Goal: Communication & Community: Answer question/provide support

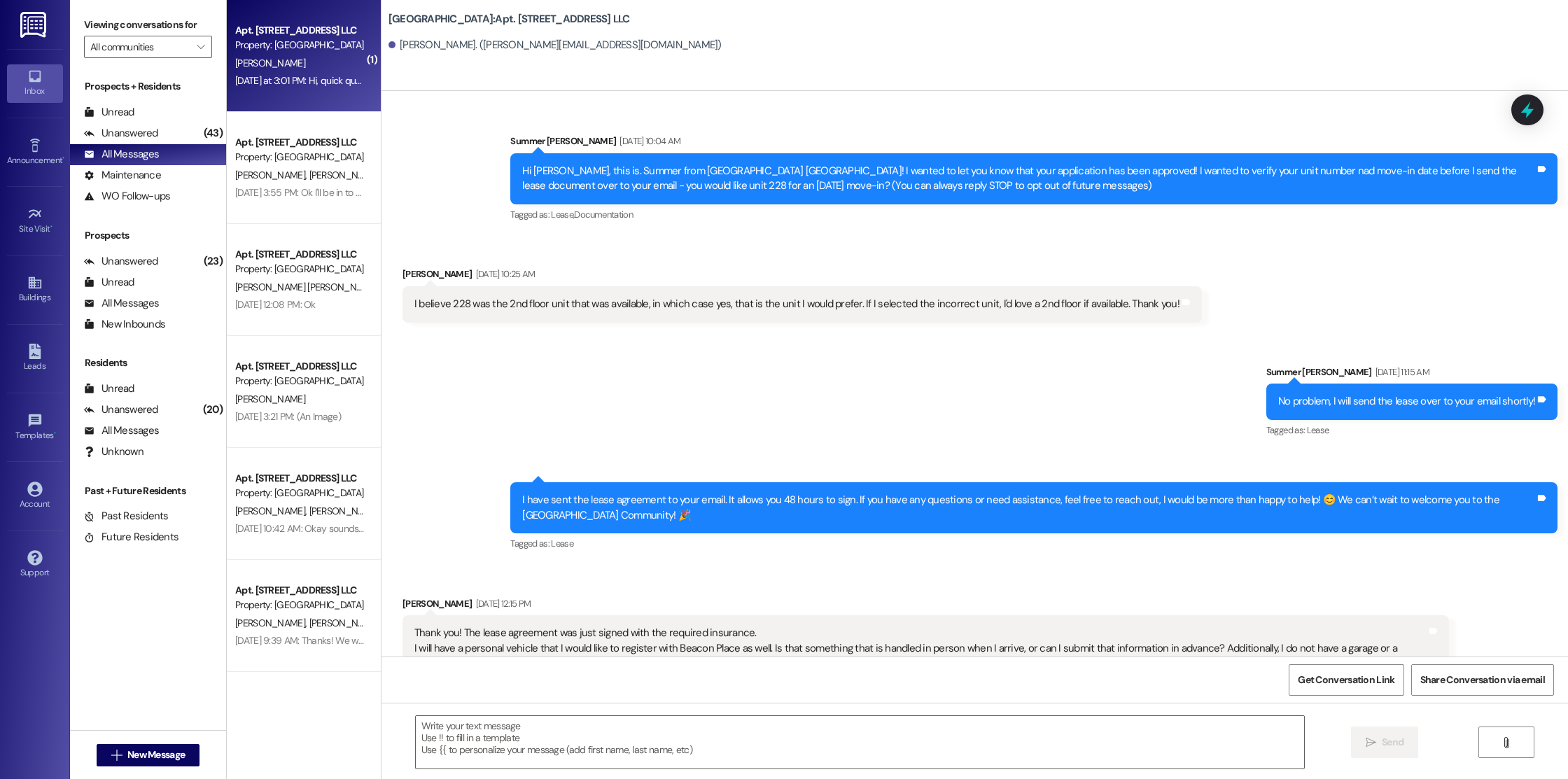
scroll to position [1534, 0]
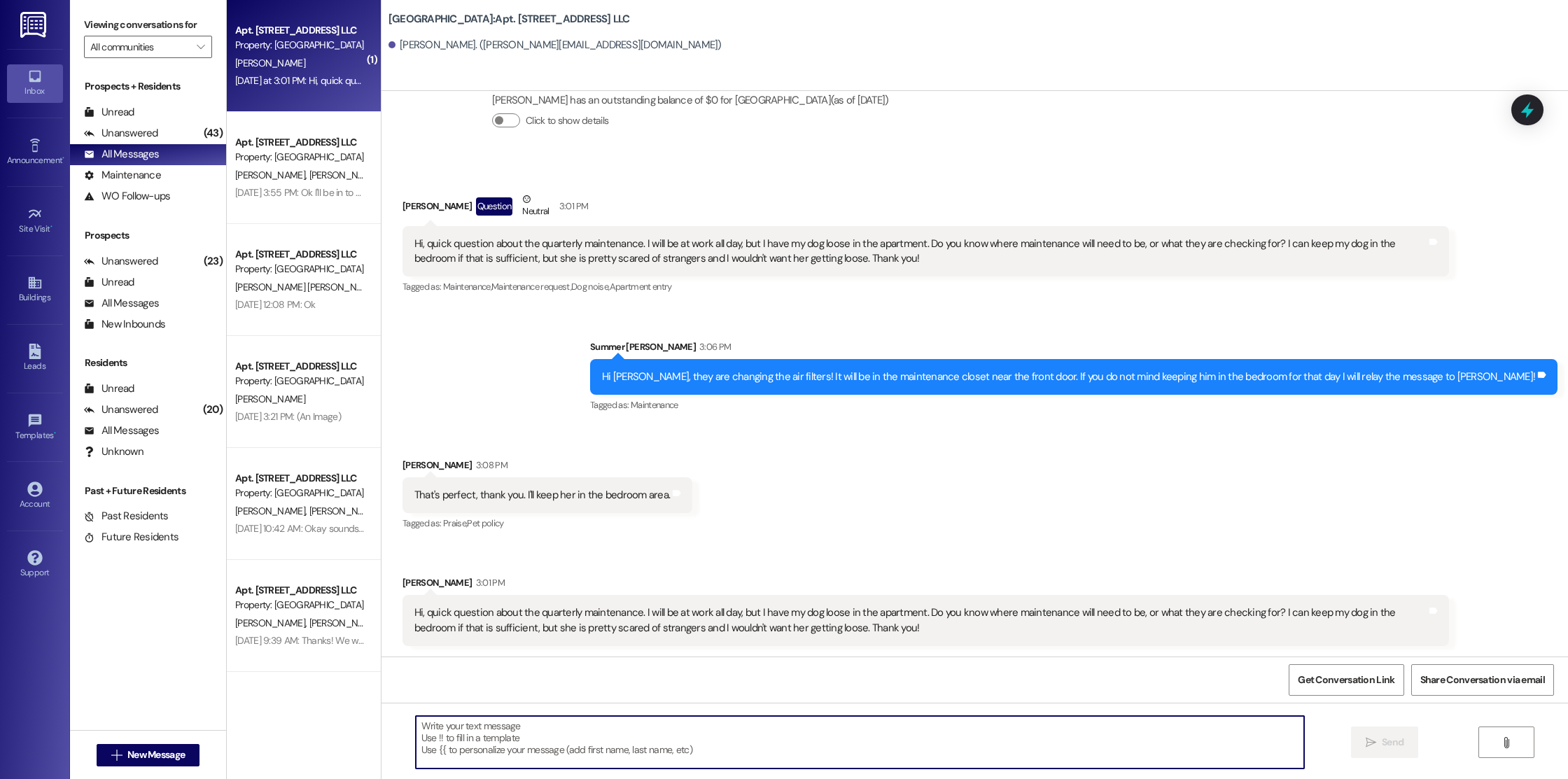
click at [702, 766] on textarea at bounding box center [860, 742] width 889 height 53
type textarea "G"
type textarea "Hey"
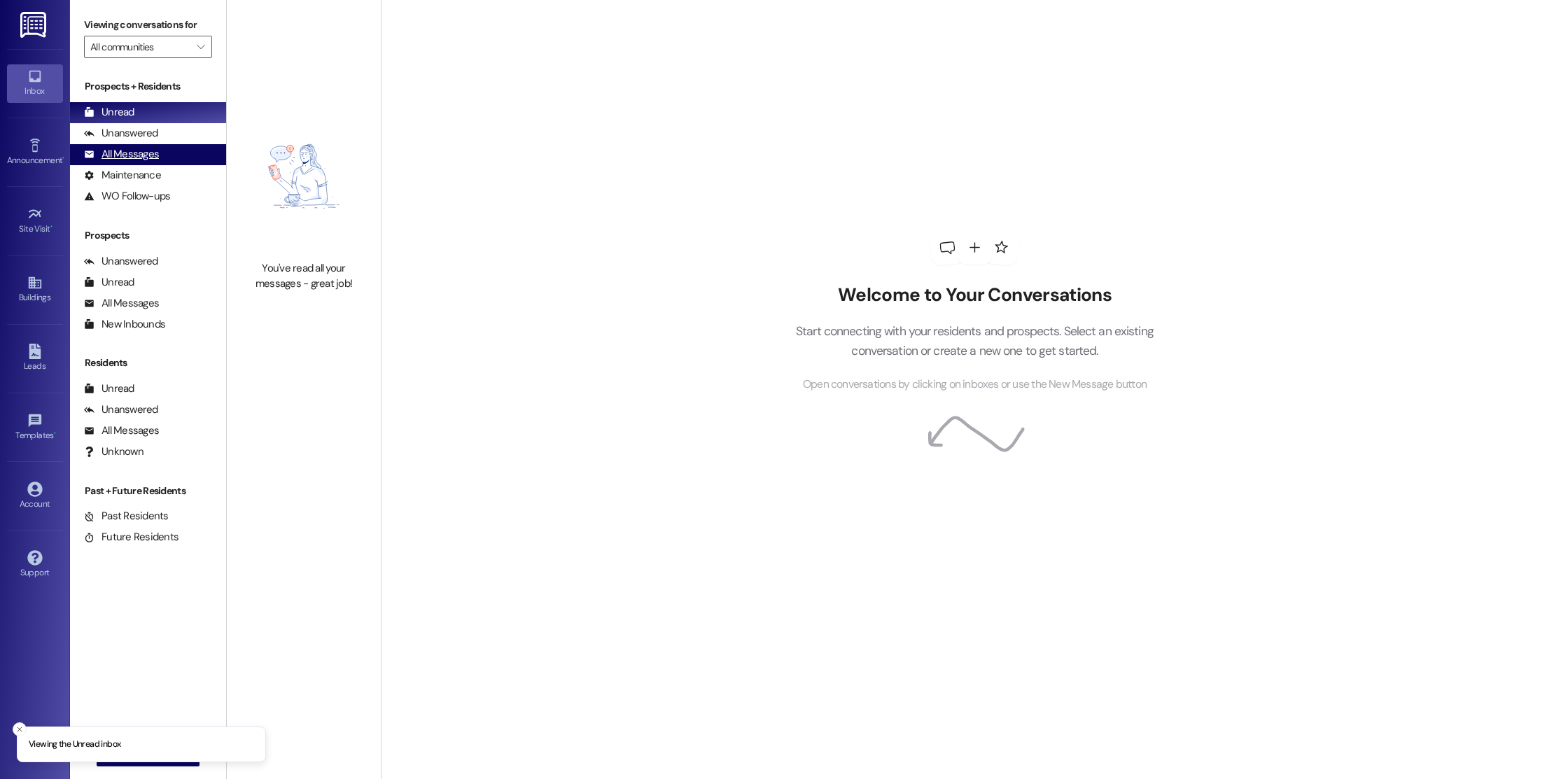
click at [124, 157] on div "All Messages" at bounding box center [121, 154] width 75 height 14
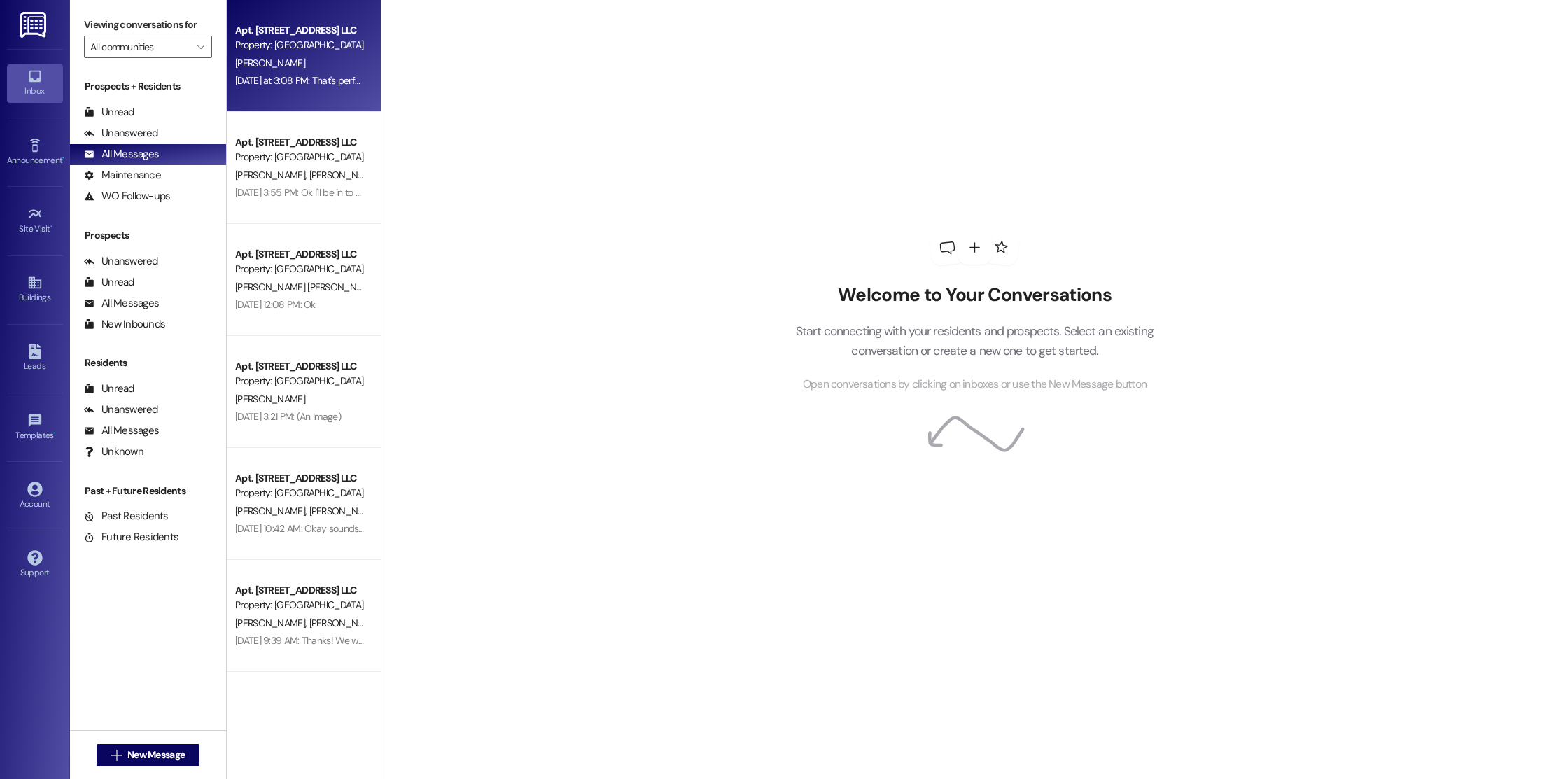
click at [286, 60] on div "[PERSON_NAME]" at bounding box center [299, 63] width 132 height 17
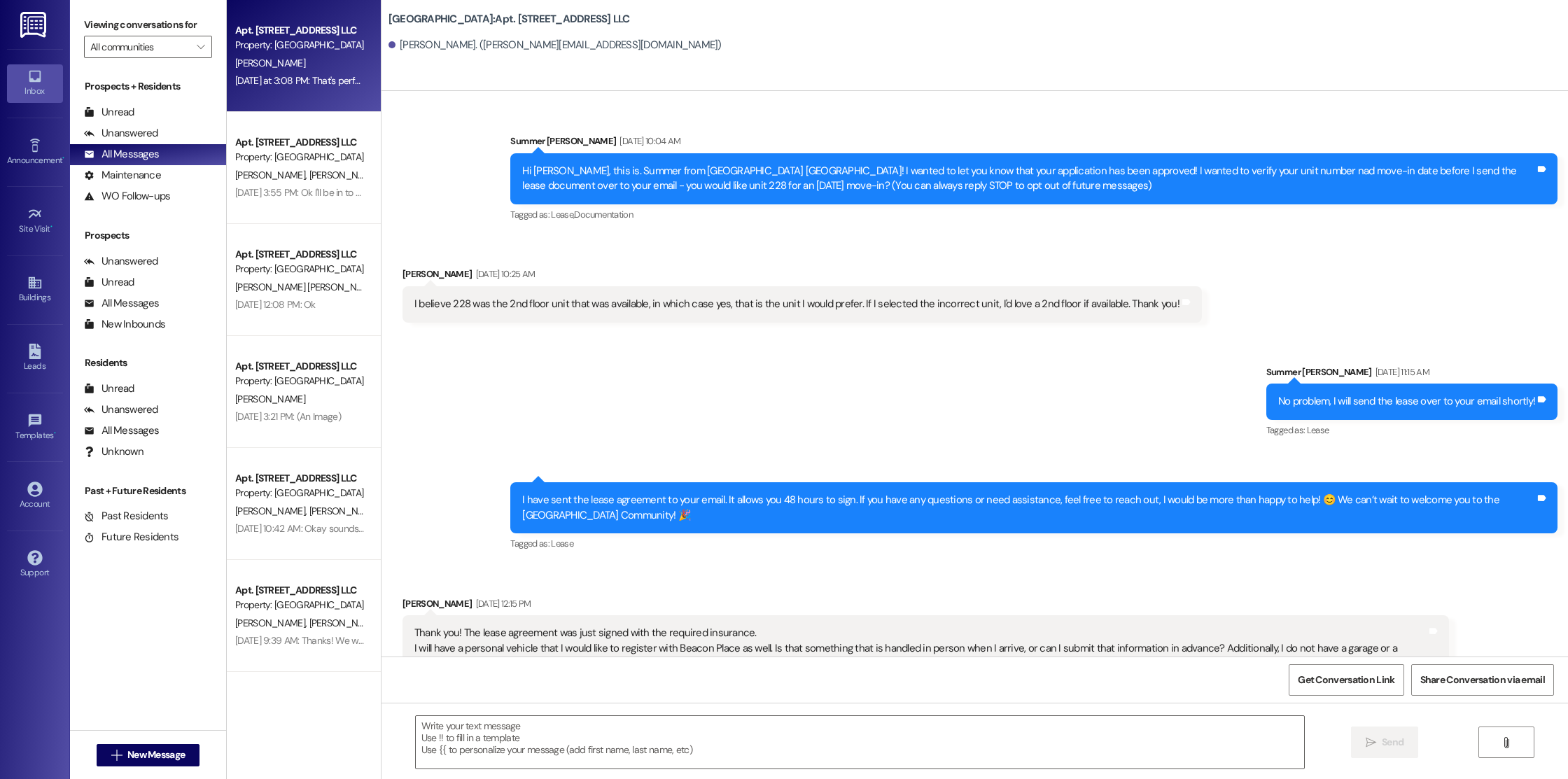
scroll to position [1422, 0]
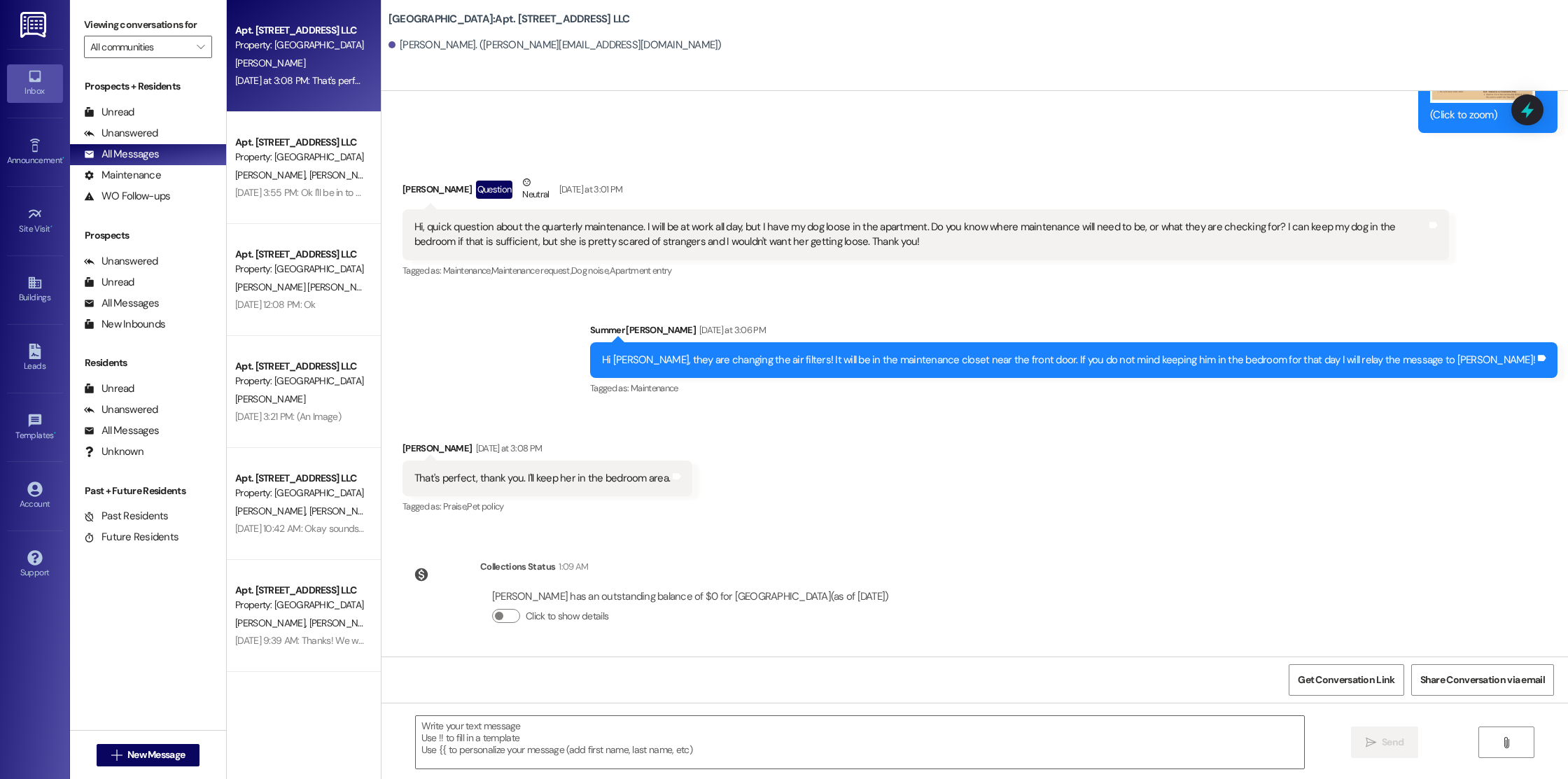
drag, startPoint x: 762, startPoint y: 488, endPoint x: 680, endPoint y: 374, distance: 140.4
click at [750, 433] on div "Received via SMS [PERSON_NAME] [DATE] at 3:08 PM That's perfect, thank you. I'l…" at bounding box center [974, 469] width 1186 height 118
click at [139, 767] on div " New Message" at bounding box center [149, 755] width 104 height 35
click at [141, 760] on span "New Message" at bounding box center [157, 755] width 58 height 14
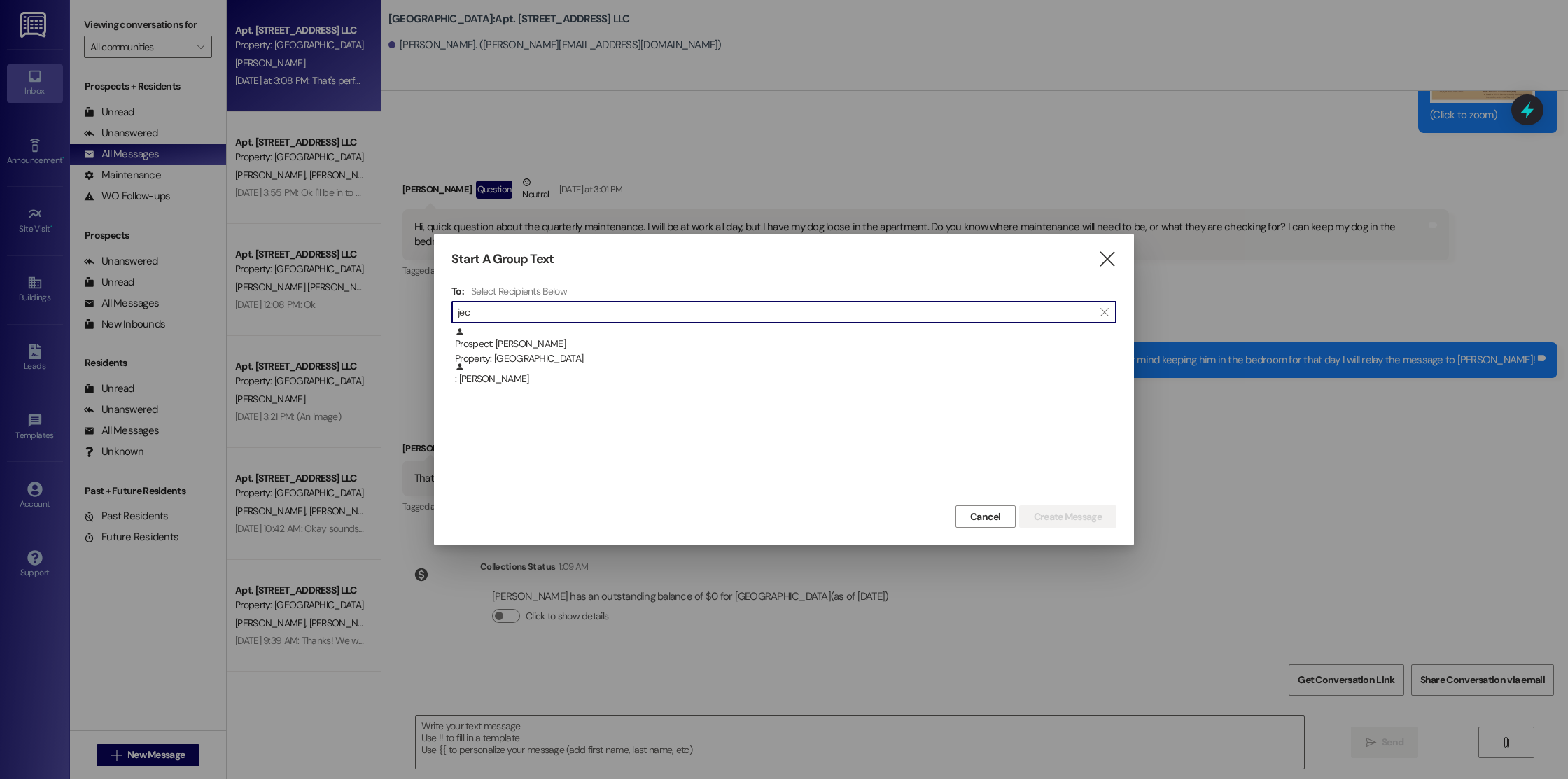
type input "jec"
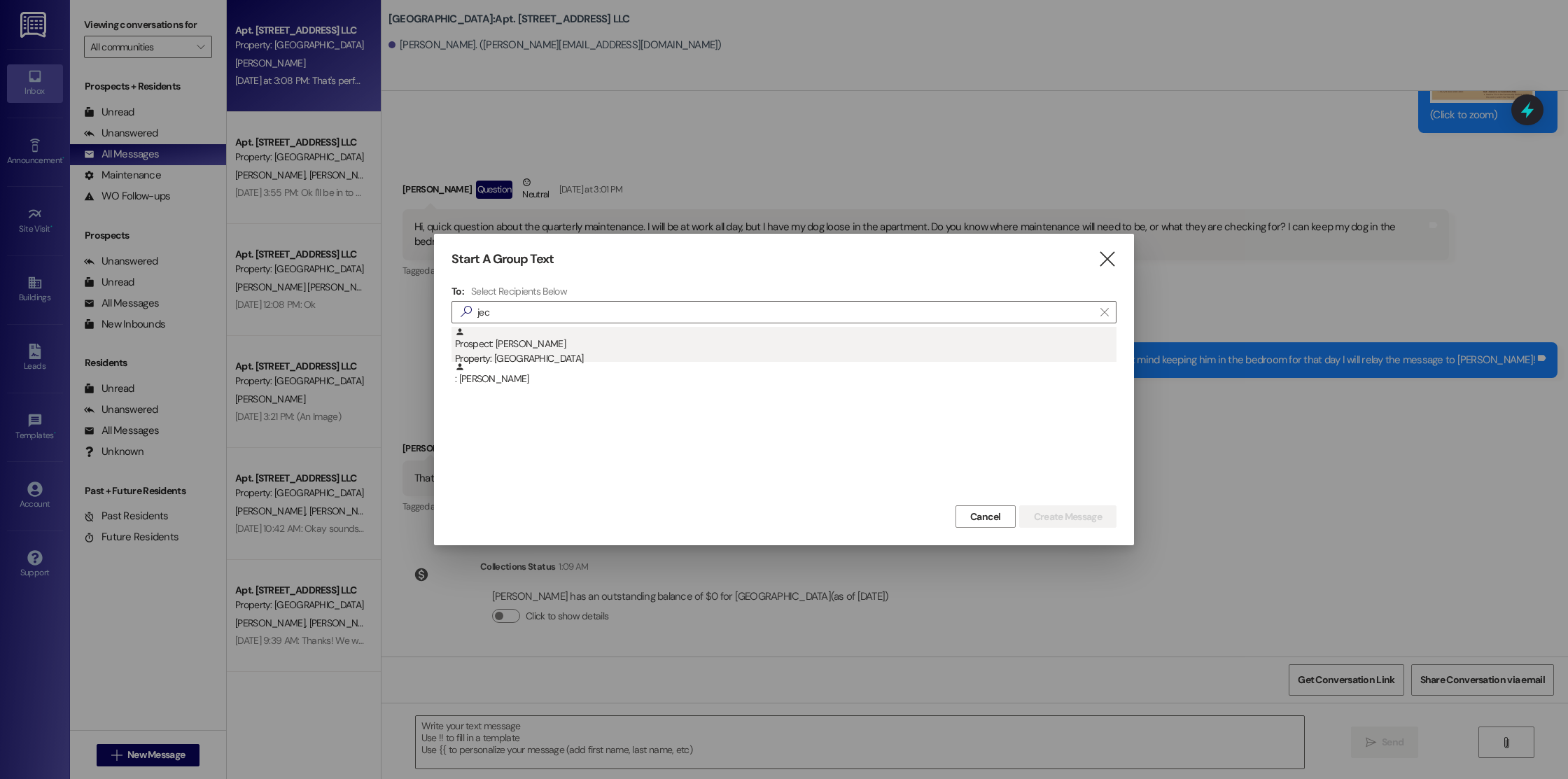
click at [550, 358] on div "Property: [GEOGRAPHIC_DATA]" at bounding box center [785, 358] width 661 height 14
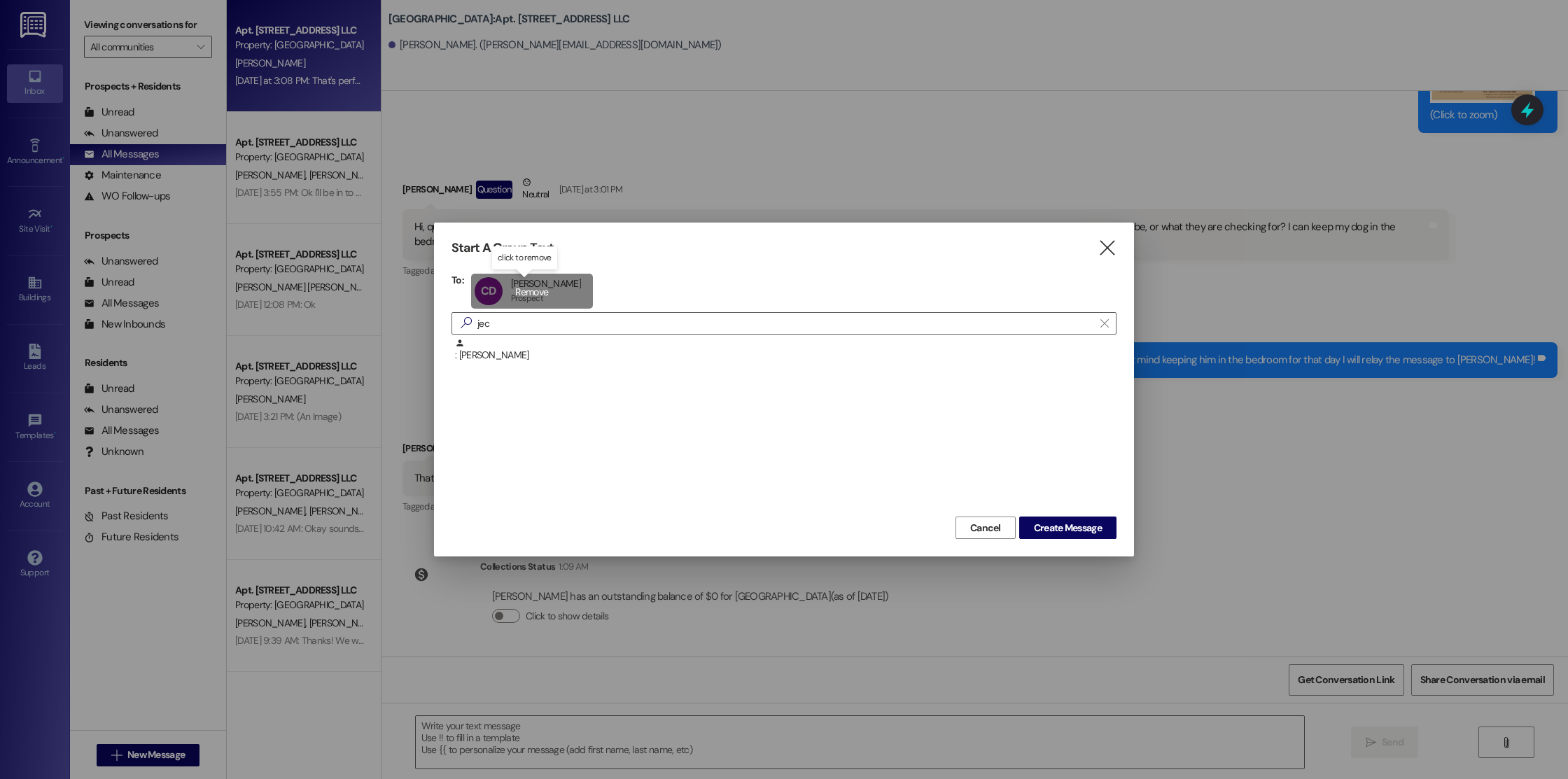
click at [571, 291] on div "CD [PERSON_NAME] [PERSON_NAME] Prospect Prospect click to remove" at bounding box center [532, 291] width 122 height 35
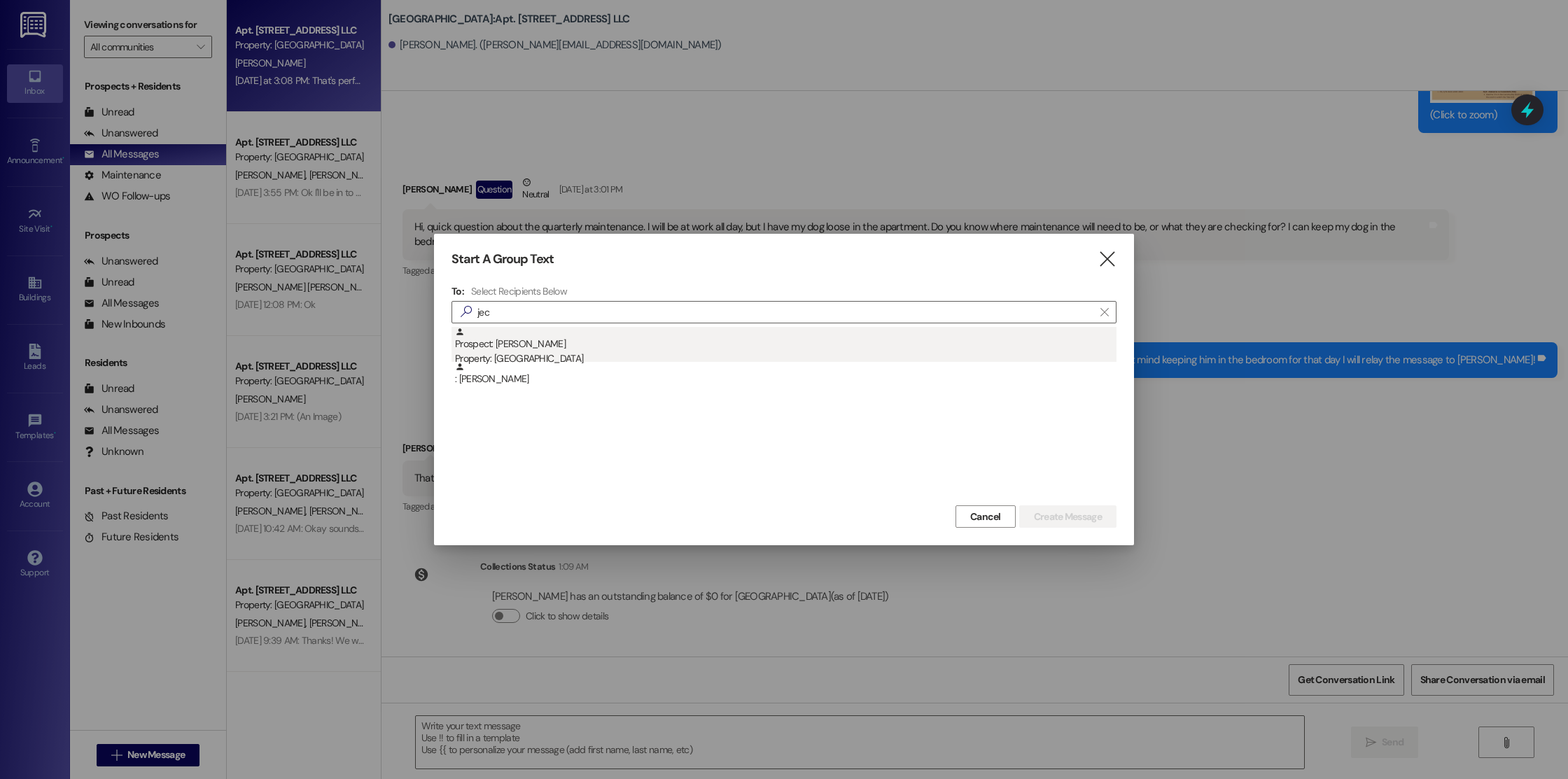
click at [579, 351] on div "Prospect: [PERSON_NAME] Property: [GEOGRAPHIC_DATA]" at bounding box center [785, 346] width 661 height 40
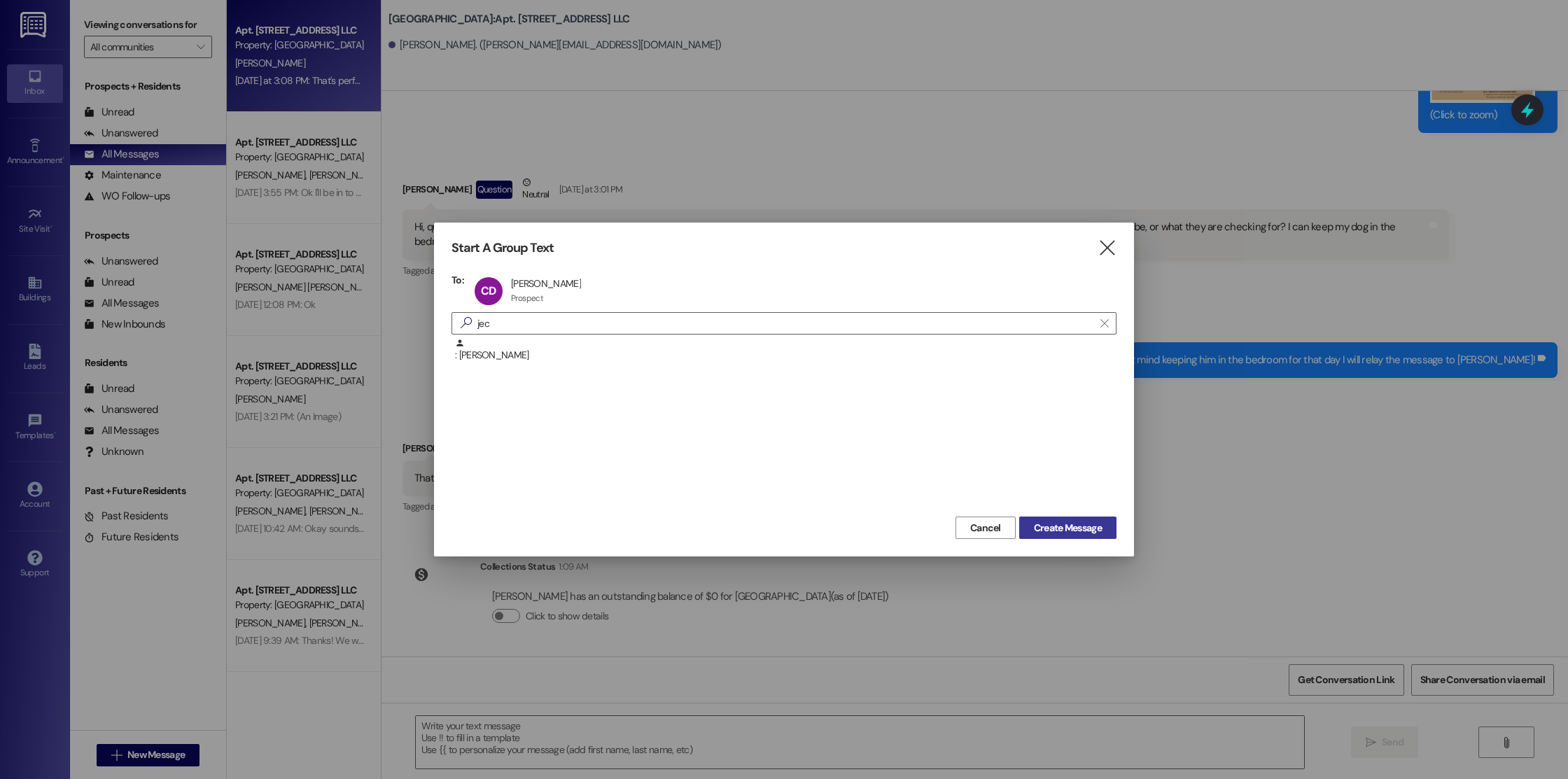
click at [1075, 522] on span "Create Message" at bounding box center [1067, 528] width 68 height 14
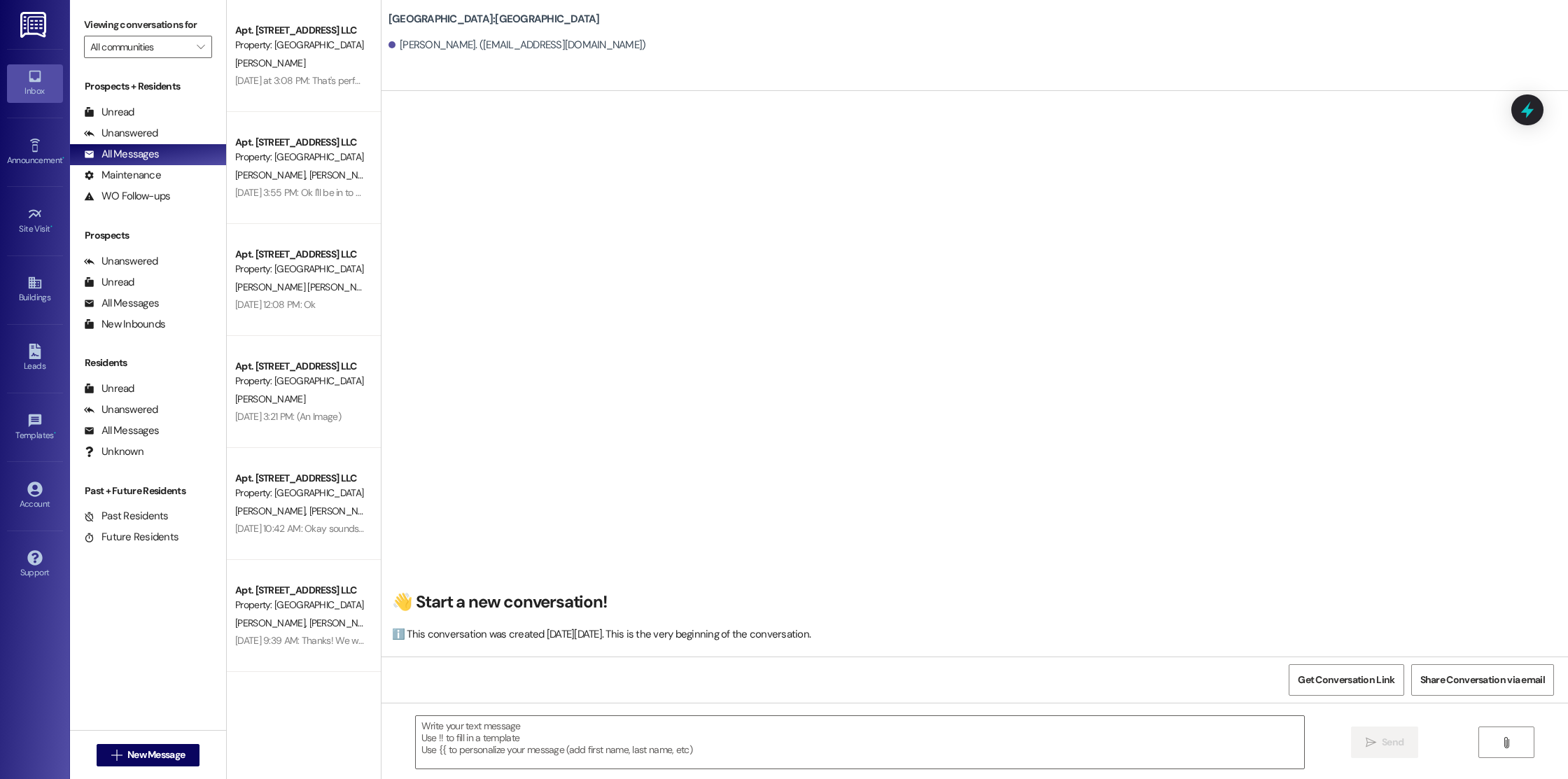
scroll to position [1, 0]
click at [425, 38] on div "[PERSON_NAME]. ([EMAIL_ADDRESS][DOMAIN_NAME])" at bounding box center [517, 45] width 257 height 14
click at [479, 722] on textarea at bounding box center [860, 742] width 889 height 53
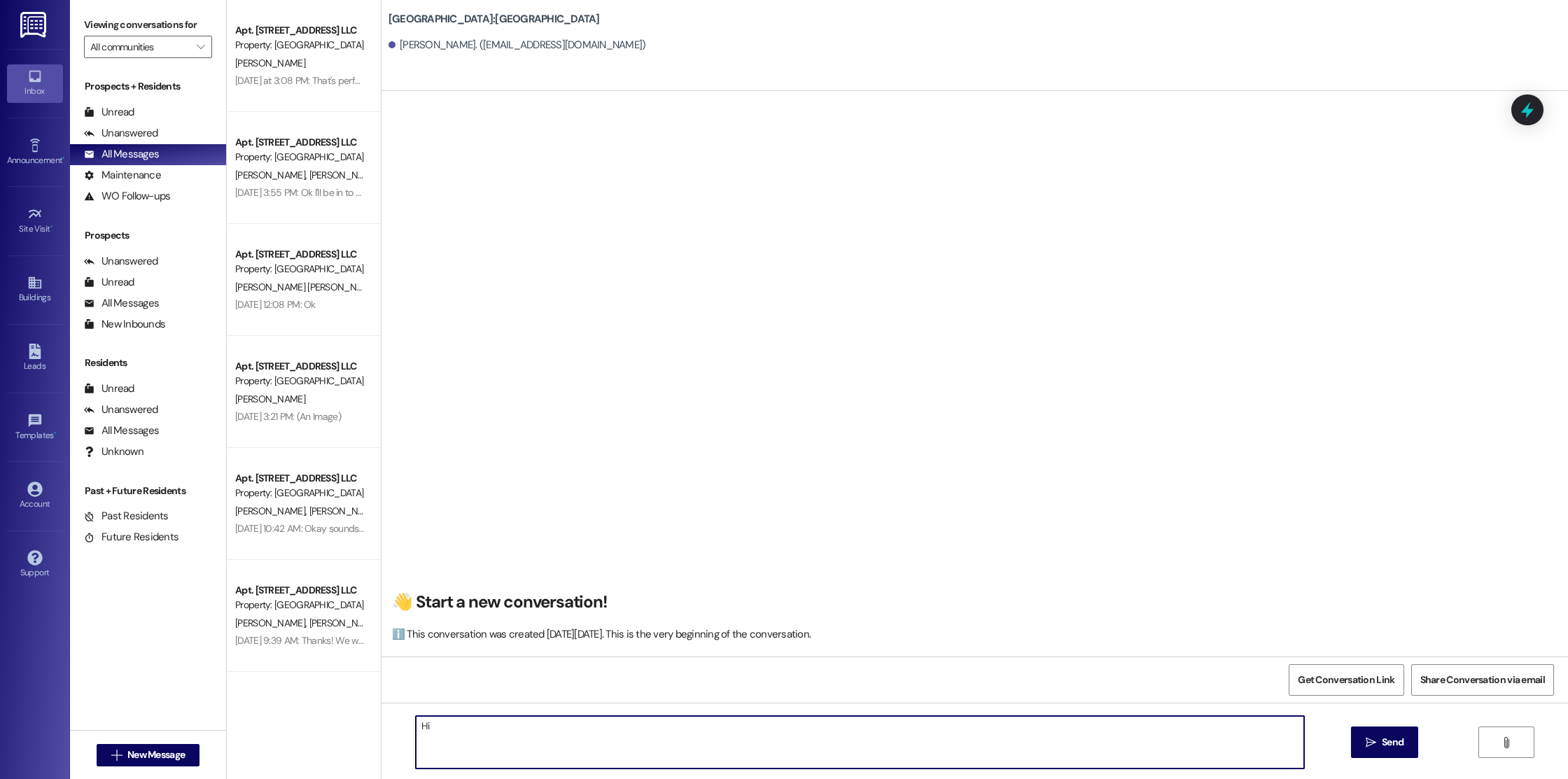
type textarea "H"
paste textarea "Hi [PERSON_NAME], This is [PERSON_NAME] from [GEOGRAPHIC_DATA] in [GEOGRAPHIC_D…"
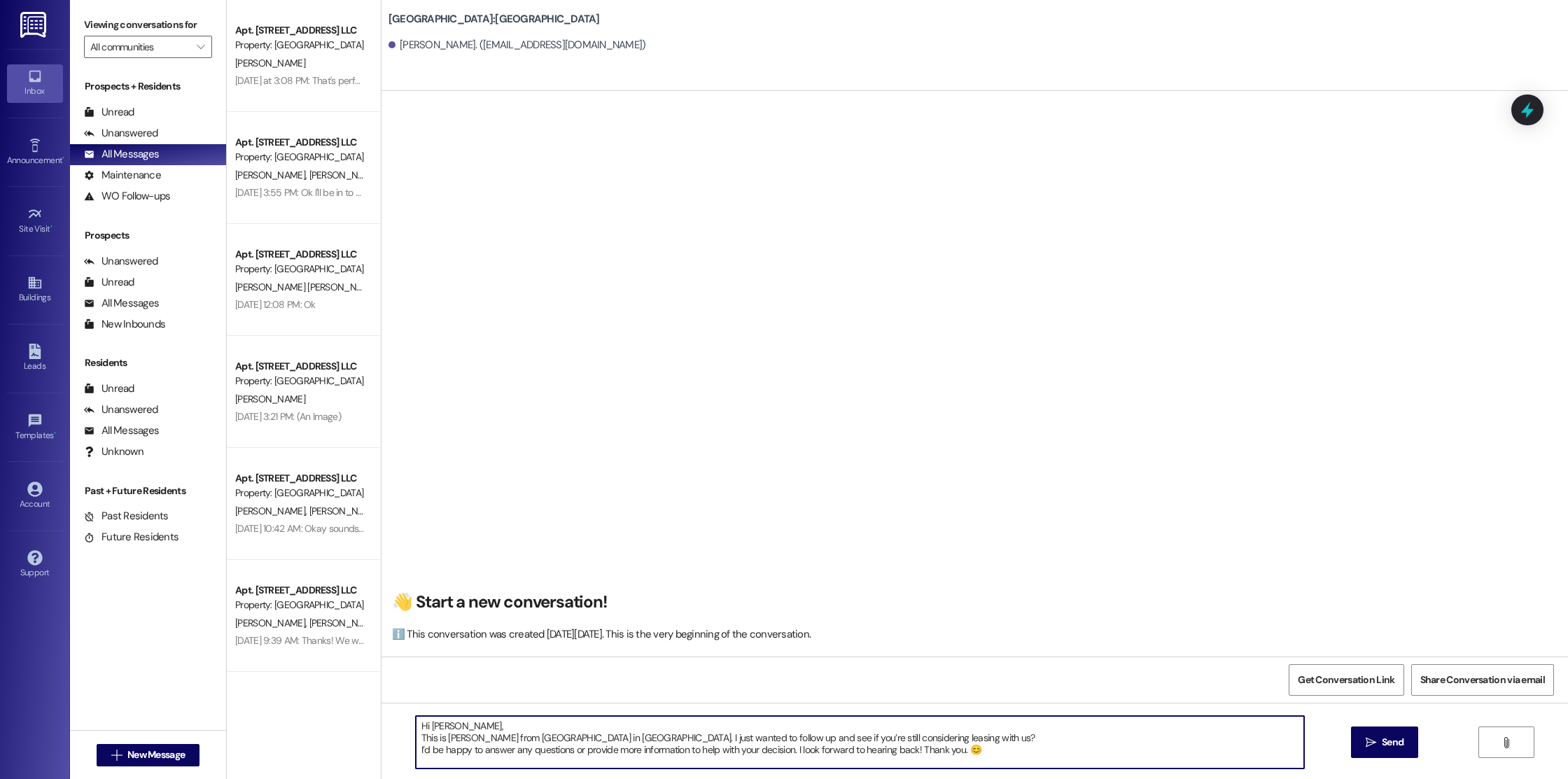
click at [444, 726] on textarea "Hi [PERSON_NAME], This is [PERSON_NAME] from [GEOGRAPHIC_DATA] in [GEOGRAPHIC_D…" at bounding box center [860, 742] width 889 height 53
click at [469, 726] on textarea "Hi [PERSON_NAME], This is [PERSON_NAME] from [GEOGRAPHIC_DATA] in [GEOGRAPHIC_D…" at bounding box center [860, 742] width 889 height 53
click at [415, 750] on textarea "Hi [PERSON_NAME]! This is [PERSON_NAME] from [GEOGRAPHIC_DATA] in [GEOGRAPHIC_D…" at bounding box center [860, 742] width 889 height 53
drag, startPoint x: 599, startPoint y: 765, endPoint x: 408, endPoint y: 711, distance: 198.5
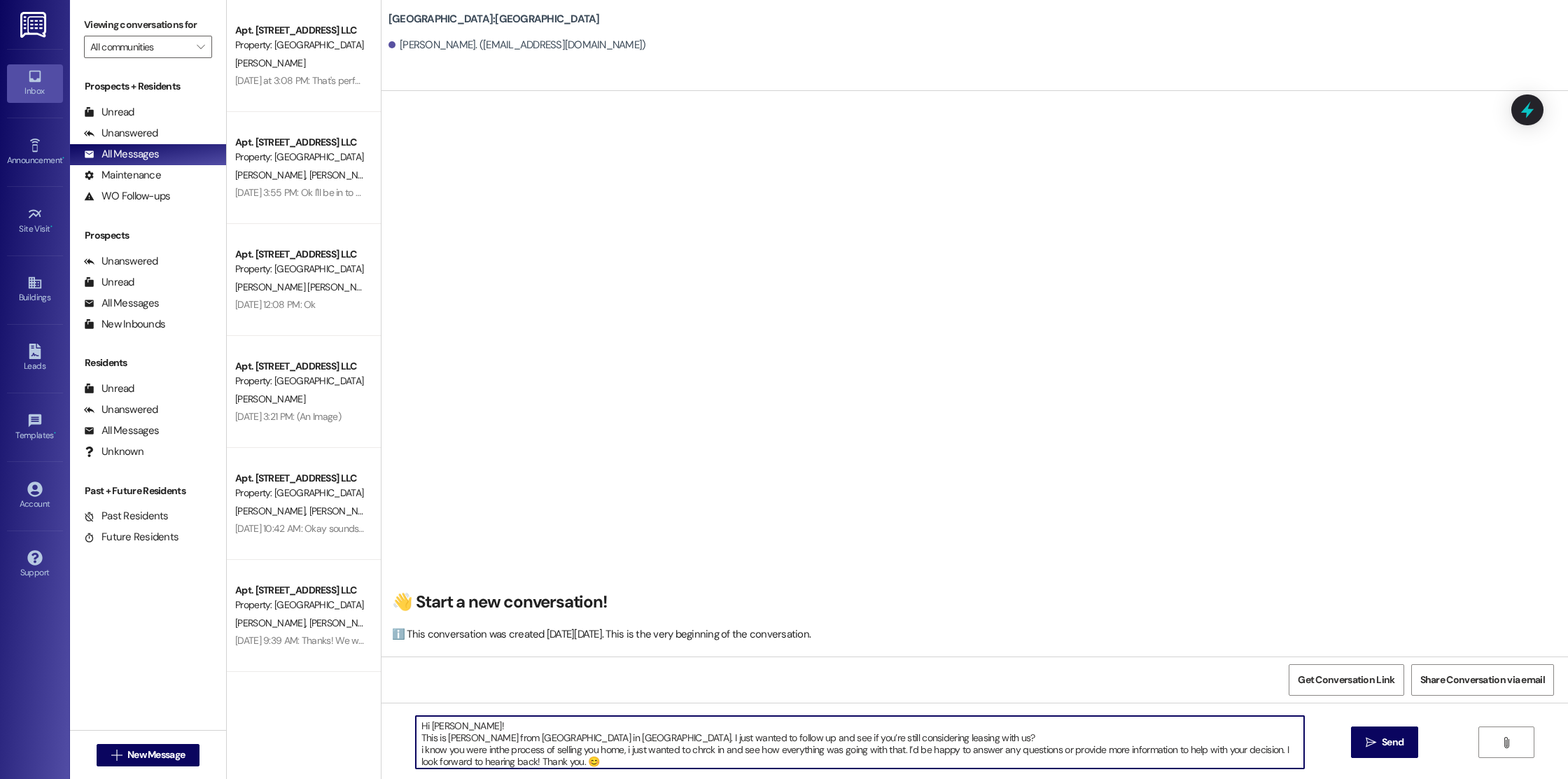
click at [408, 711] on div "Hi [PERSON_NAME]! This is [PERSON_NAME] from [GEOGRAPHIC_DATA] in [GEOGRAPHIC_D…" at bounding box center [974, 755] width 1186 height 105
click at [510, 752] on textarea "Hi [PERSON_NAME]! This is [PERSON_NAME] from [GEOGRAPHIC_DATA] in [GEOGRAPHIC_D…" at bounding box center [860, 742] width 889 height 53
drag, startPoint x: 606, startPoint y: 759, endPoint x: 460, endPoint y: 709, distance: 154.3
click at [460, 709] on div "Hi [PERSON_NAME]! This is [PERSON_NAME] from [GEOGRAPHIC_DATA] in [GEOGRAPHIC_D…" at bounding box center [974, 755] width 1186 height 105
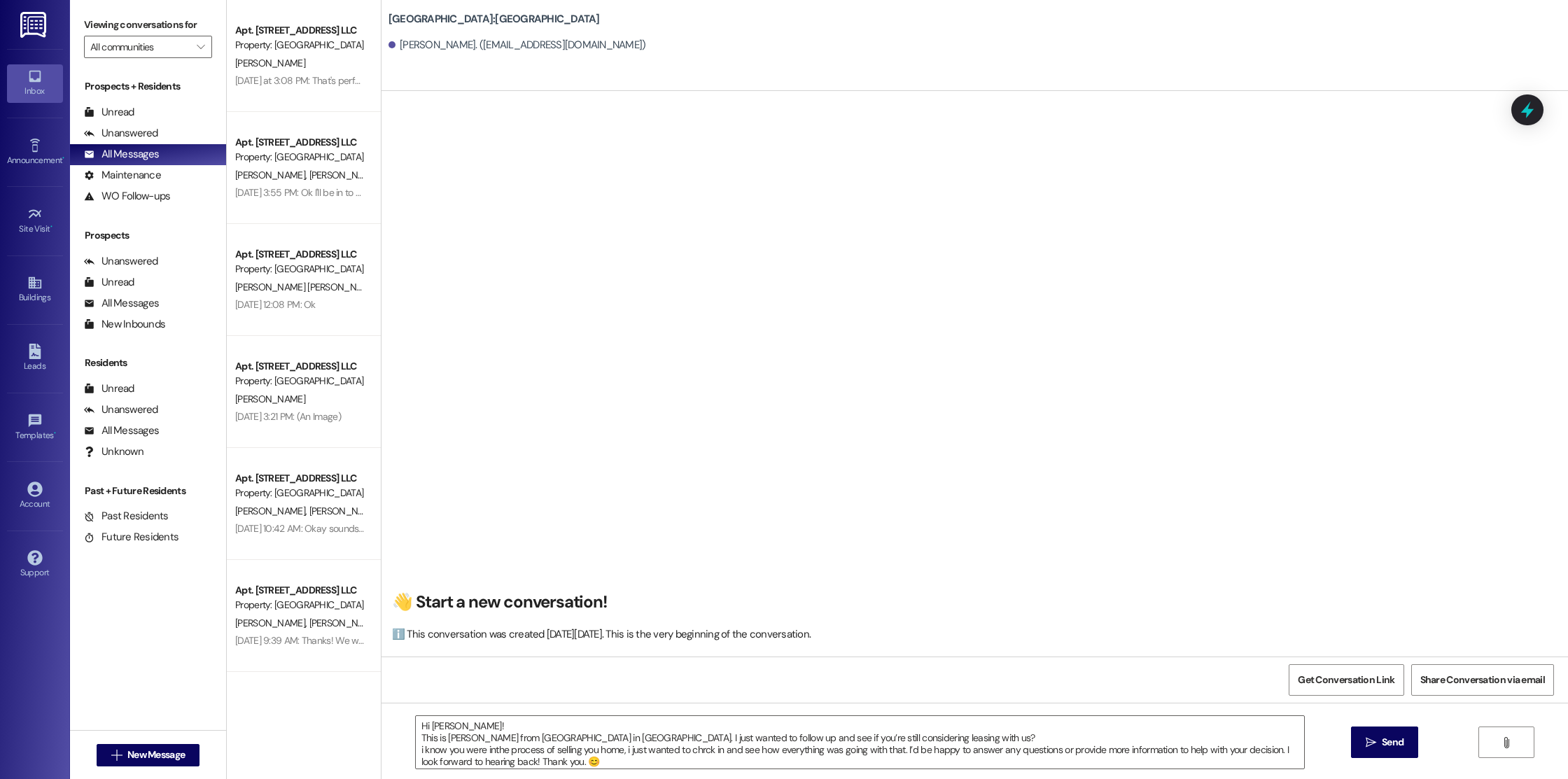
click at [662, 776] on div "Hi [PERSON_NAME]! This is [PERSON_NAME] from [GEOGRAPHIC_DATA] in [GEOGRAPHIC_D…" at bounding box center [974, 755] width 1186 height 105
click at [438, 750] on textarea "Hi [PERSON_NAME]! This is [PERSON_NAME] from [GEOGRAPHIC_DATA] in [GEOGRAPHIC_D…" at bounding box center [860, 742] width 889 height 53
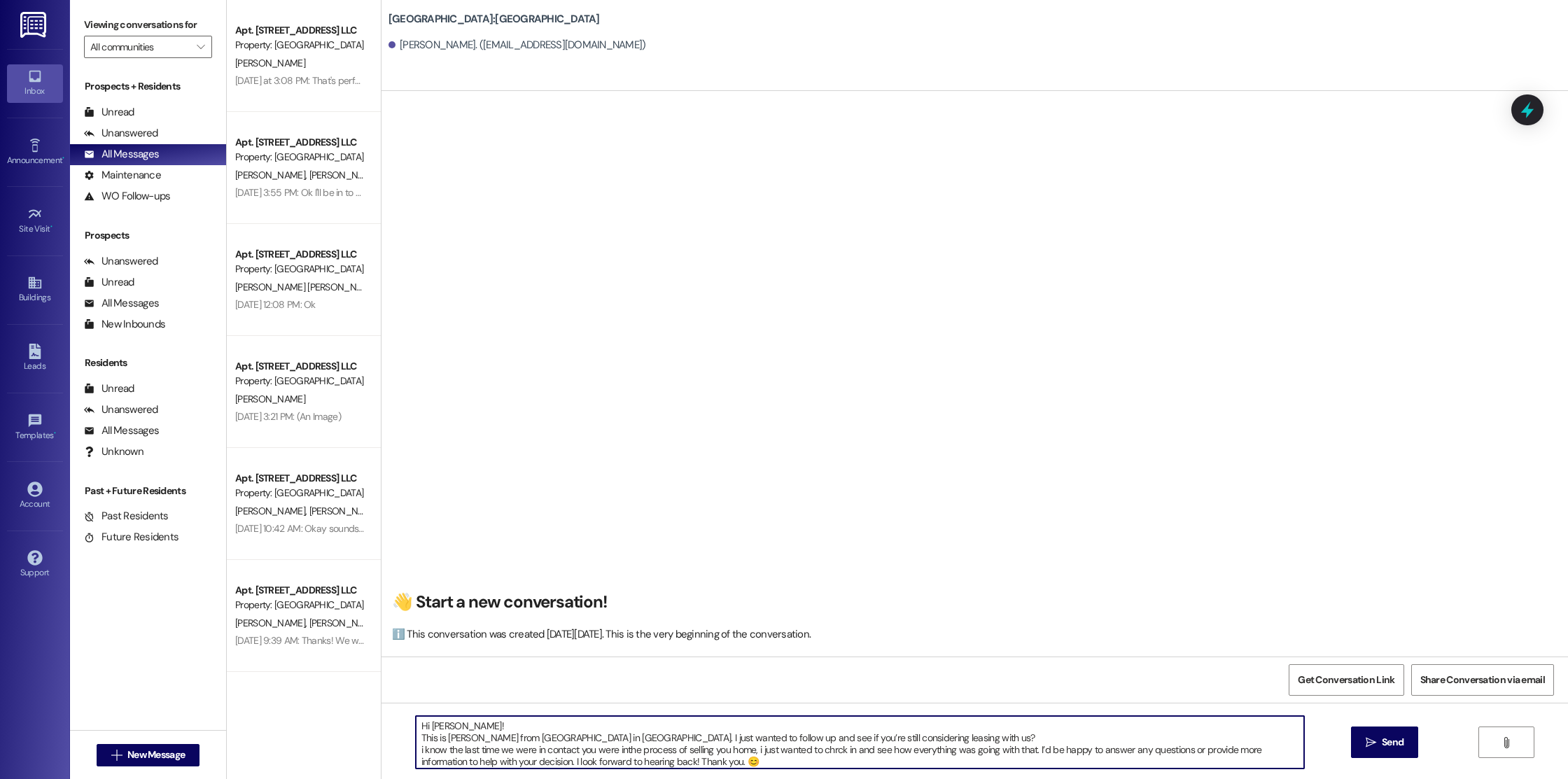
scroll to position [15, 0]
drag, startPoint x: 1026, startPoint y: 752, endPoint x: 1017, endPoint y: 779, distance: 28.5
click at [1017, 778] on html "Inbox Go to Inbox Announcement • Send A Text Announcement Site Visit • Go to Si…" at bounding box center [784, 390] width 1568 height 779
click at [914, 724] on textarea "Hi [PERSON_NAME]! This is [PERSON_NAME] from [GEOGRAPHIC_DATA] in [GEOGRAPHIC_D…" at bounding box center [860, 742] width 889 height 53
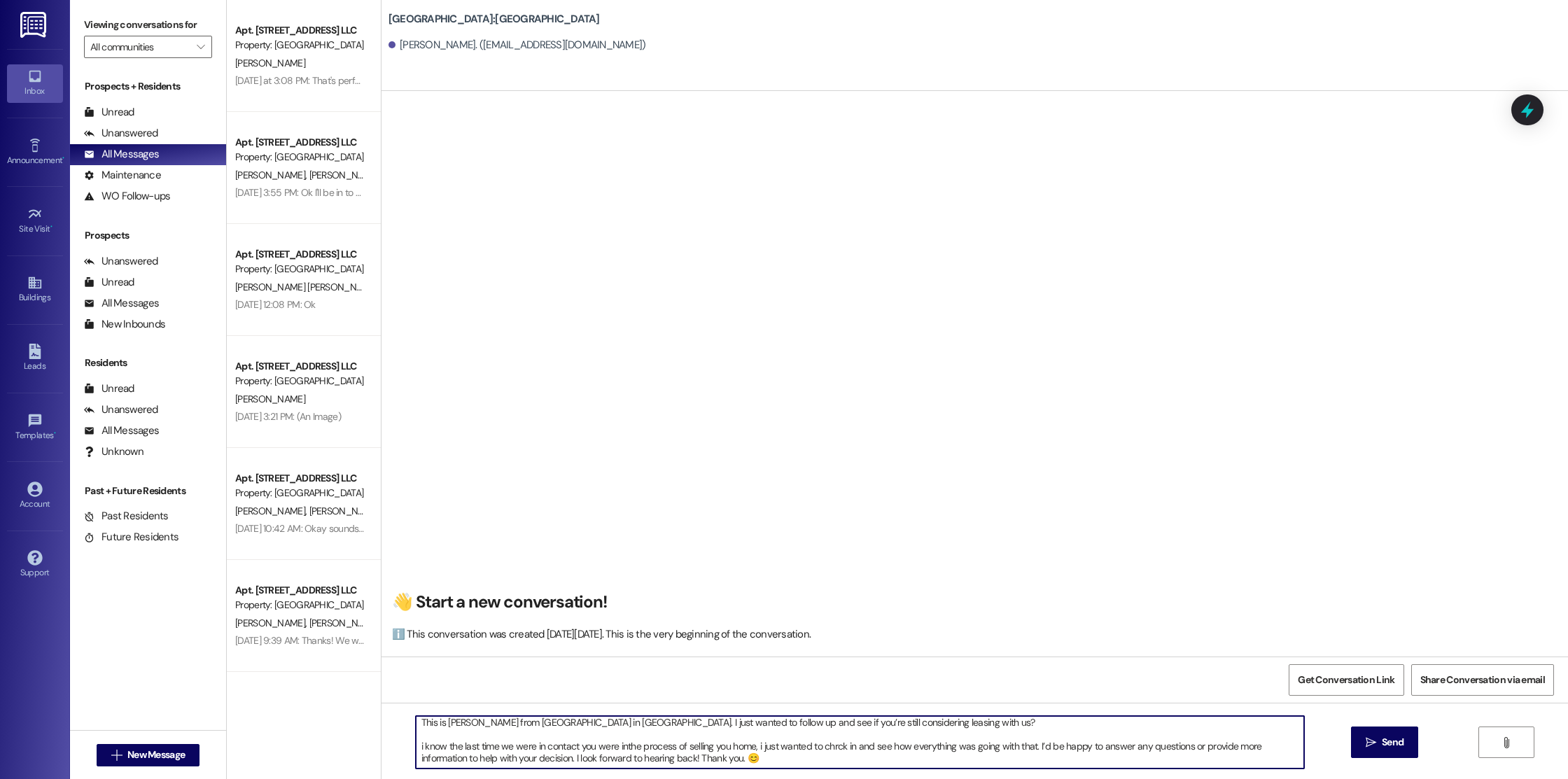
paste textarea "I’d be happy to answer any questions or provide more information to help with y…"
drag, startPoint x: 599, startPoint y: 720, endPoint x: 700, endPoint y: 723, distance: 101.0
click at [700, 723] on textarea "Hi [PERSON_NAME]! This is [PERSON_NAME] from [GEOGRAPHIC_DATA] in [GEOGRAPHIC_D…" at bounding box center [860, 742] width 889 height 53
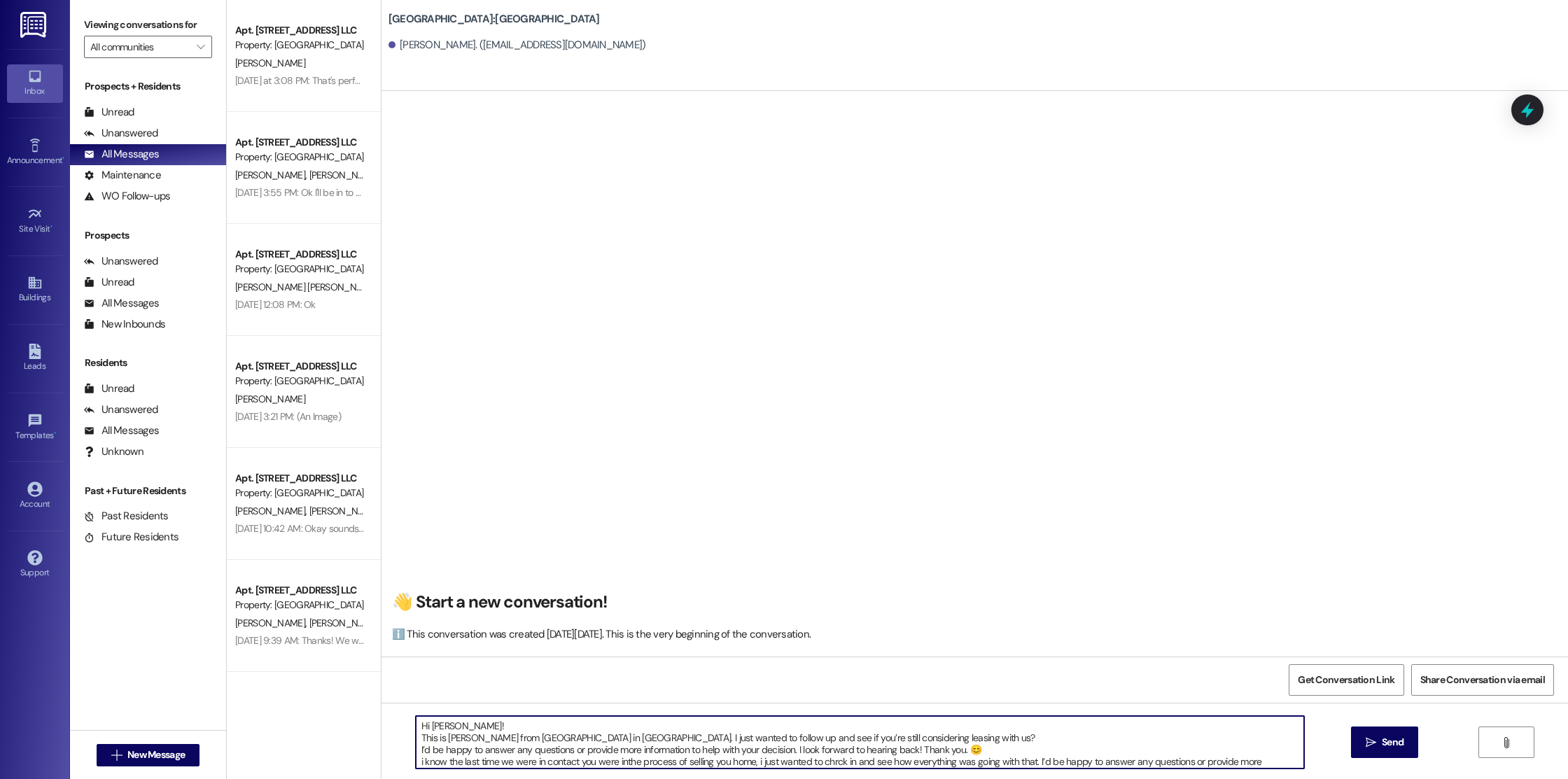
drag, startPoint x: 907, startPoint y: 724, endPoint x: 574, endPoint y: 741, distance: 333.4
click at [610, 739] on textarea "Hi [PERSON_NAME]! This is [PERSON_NAME] from [GEOGRAPHIC_DATA] in [GEOGRAPHIC_D…" at bounding box center [860, 742] width 889 height 53
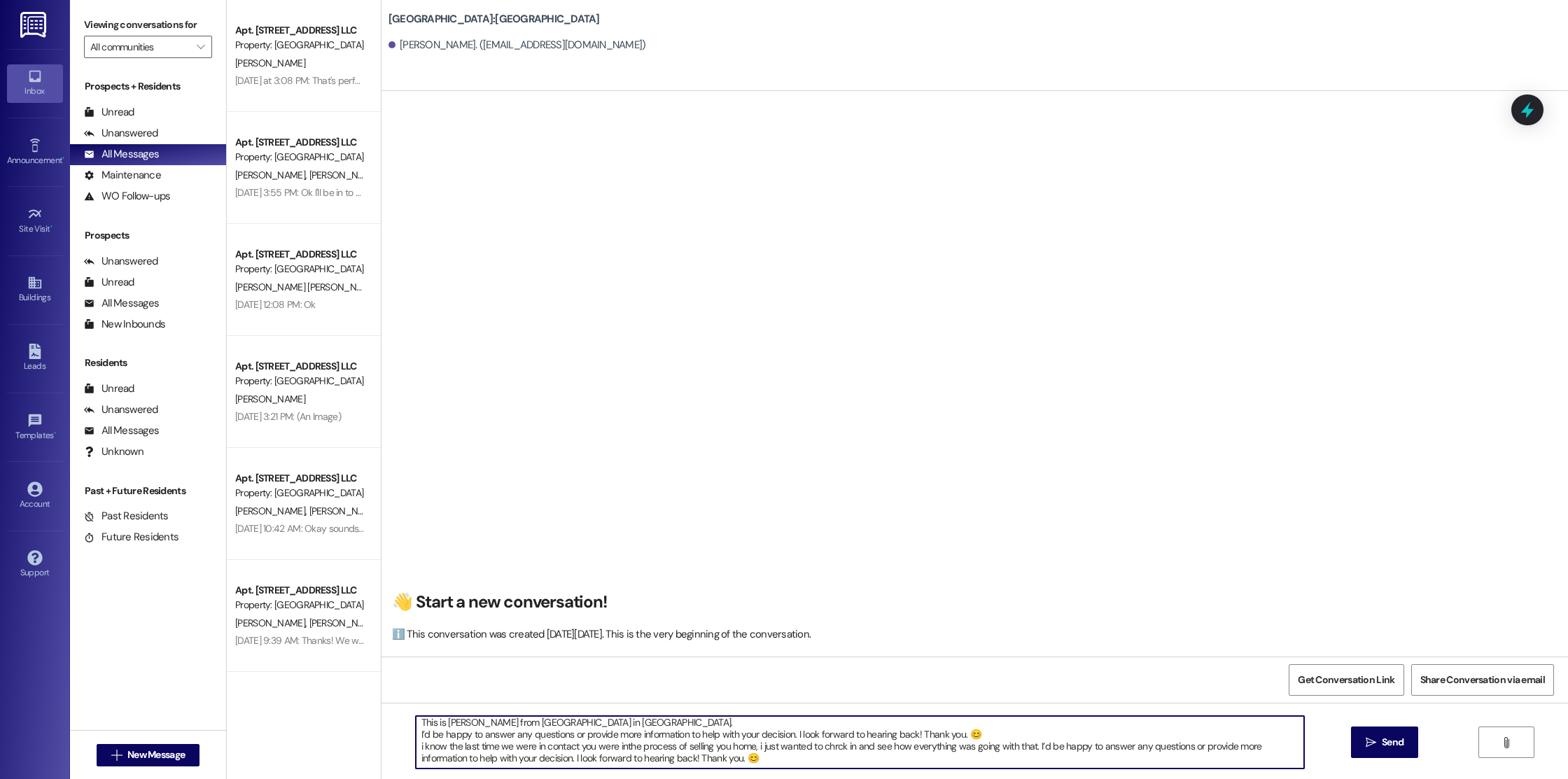
scroll to position [17, 0]
drag, startPoint x: 405, startPoint y: 734, endPoint x: 981, endPoint y: 734, distance: 576.0
click at [981, 734] on textarea "Hi [PERSON_NAME]! This is [PERSON_NAME] from [GEOGRAPHIC_DATA] in [GEOGRAPHIC_D…" at bounding box center [860, 742] width 889 height 53
click at [1025, 736] on textarea "Hi [PERSON_NAME]! This is [PERSON_NAME] from [GEOGRAPHIC_DATA] in [GEOGRAPHIC_D…" at bounding box center [860, 742] width 889 height 53
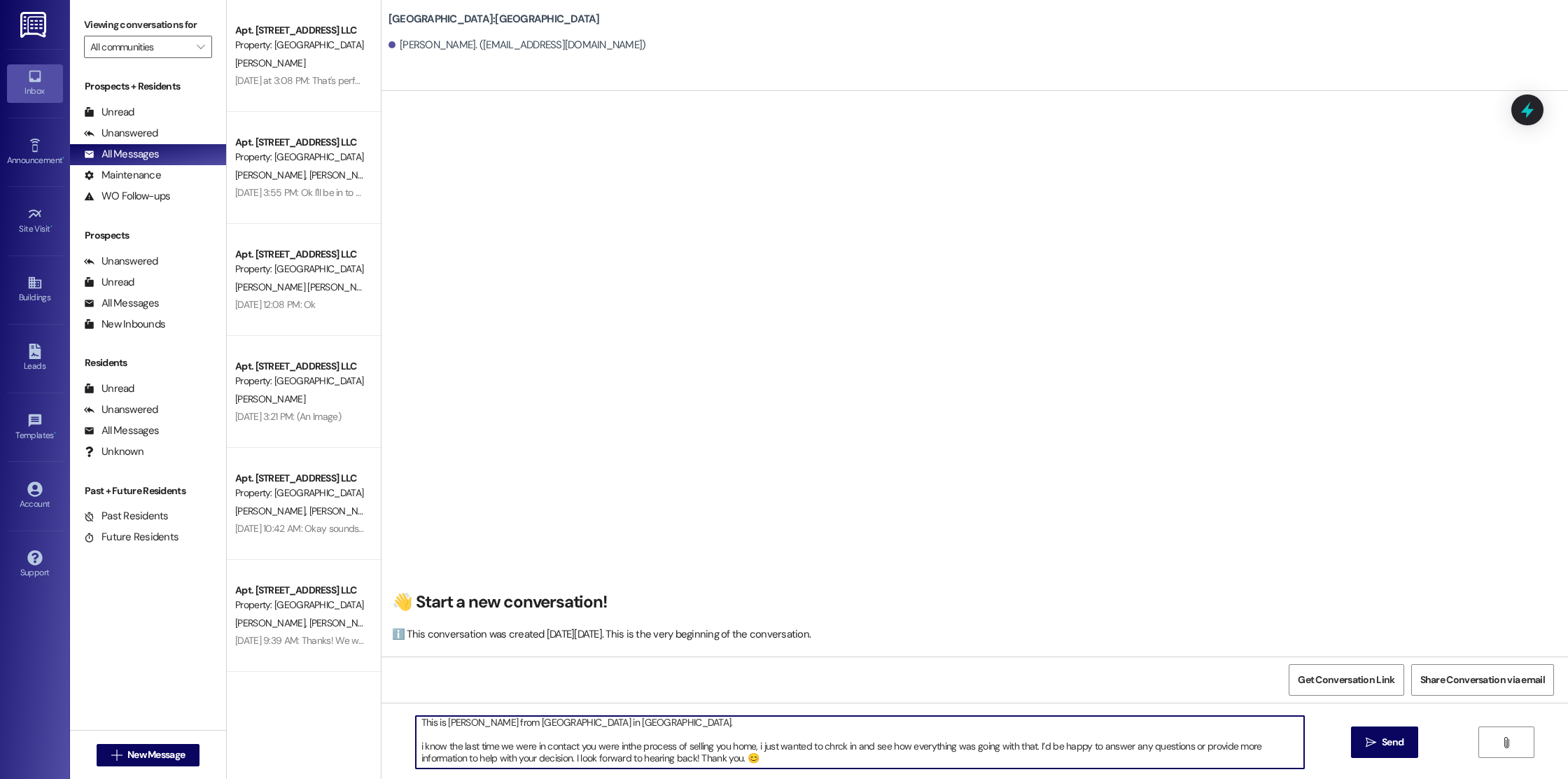
click at [1025, 733] on textarea "Hi [PERSON_NAME]! This is [PERSON_NAME] from [GEOGRAPHIC_DATA] in [GEOGRAPHIC_D…" at bounding box center [860, 742] width 889 height 53
click at [1027, 735] on textarea "Hi [PERSON_NAME]! This is [PERSON_NAME] from [GEOGRAPHIC_DATA] in [GEOGRAPHIC_D…" at bounding box center [860, 742] width 889 height 53
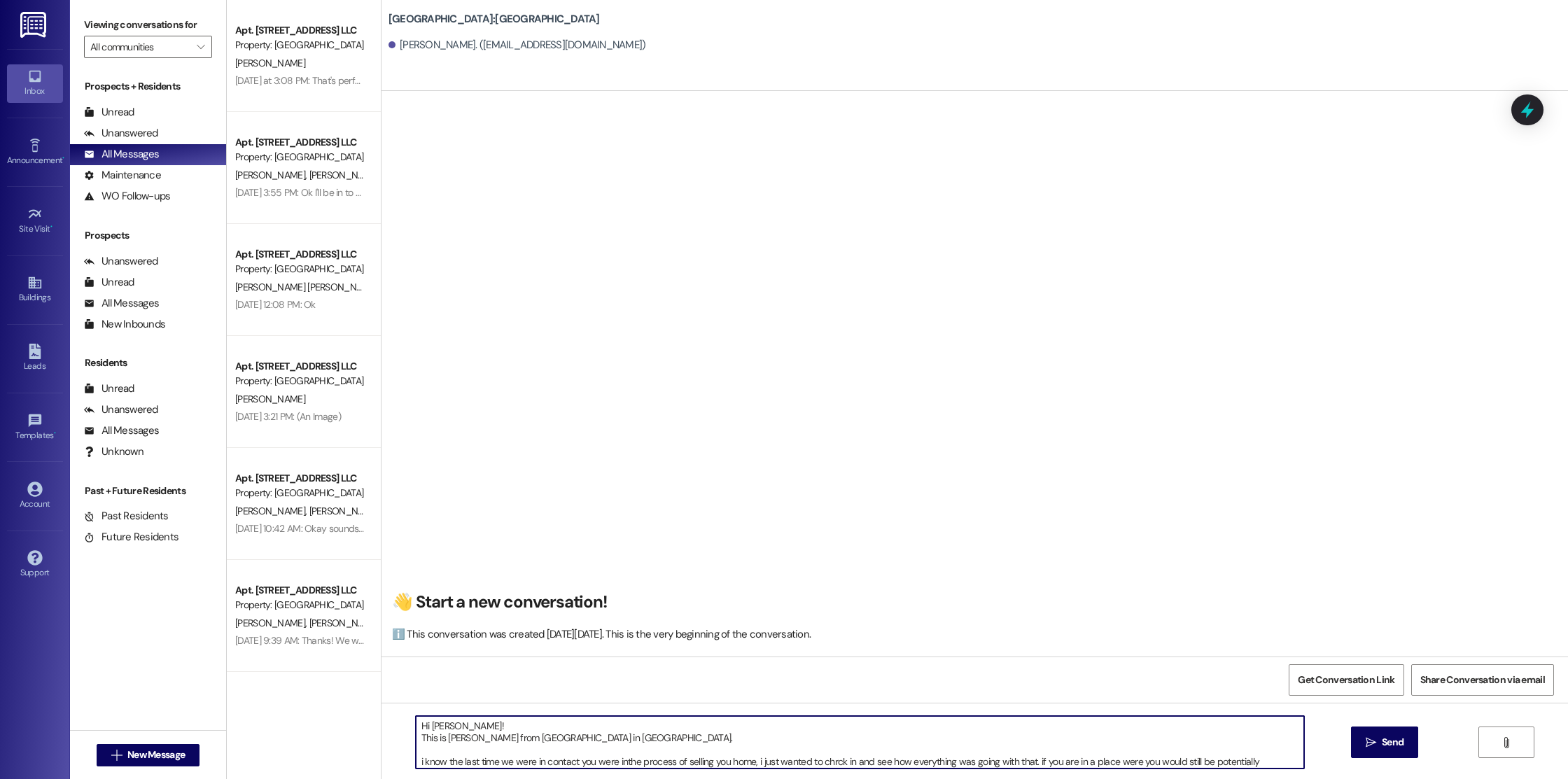
drag, startPoint x: 1055, startPoint y: 754, endPoint x: 605, endPoint y: 710, distance: 452.1
click at [605, 710] on div "Hi [PERSON_NAME]! This is [PERSON_NAME] from [GEOGRAPHIC_DATA] in [GEOGRAPHIC_D…" at bounding box center [974, 755] width 1186 height 105
click at [607, 726] on textarea "Hi [PERSON_NAME]! This is [PERSON_NAME] from [GEOGRAPHIC_DATA] in [GEOGRAPHIC_D…" at bounding box center [860, 742] width 889 height 53
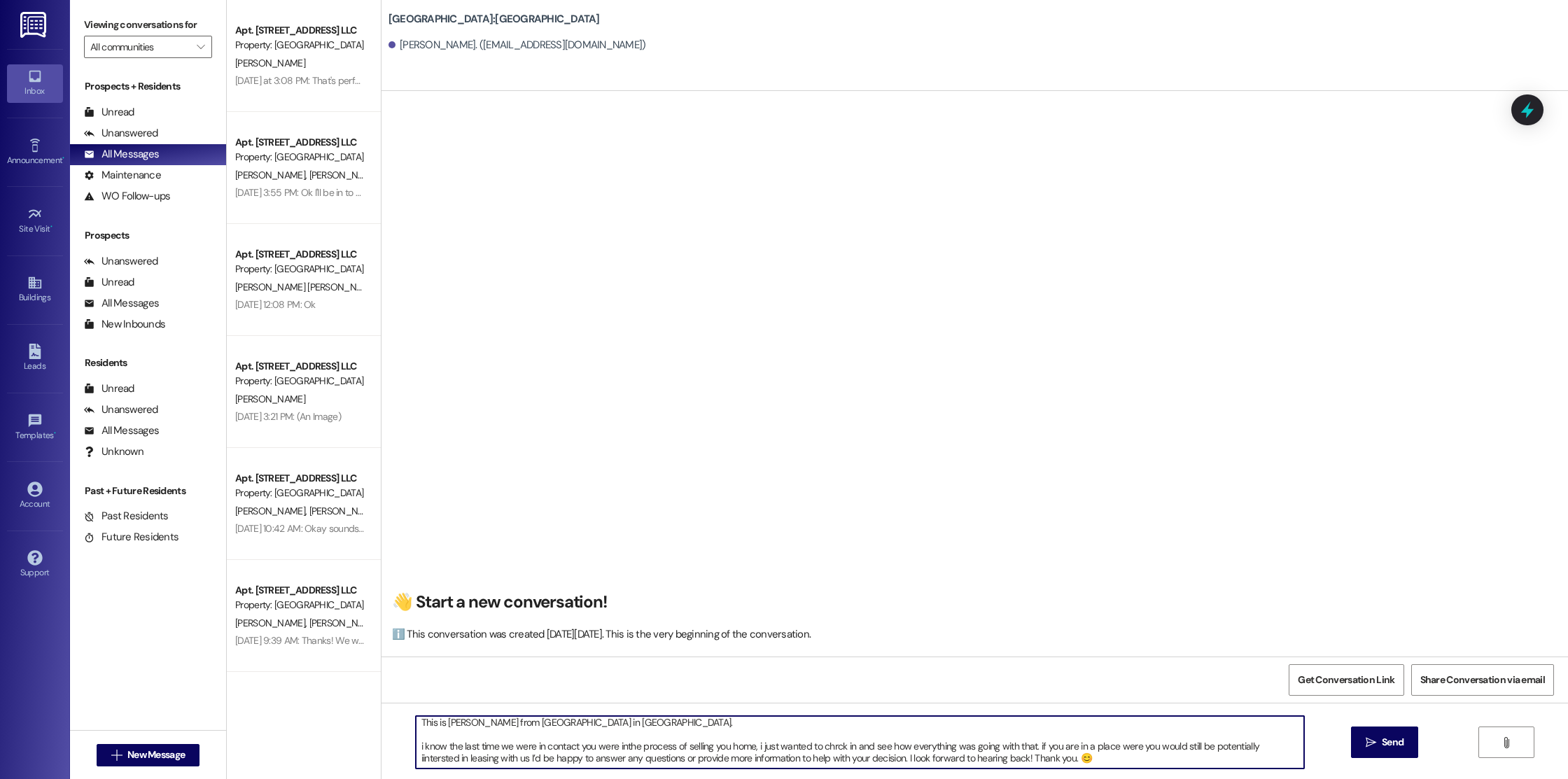
drag, startPoint x: 408, startPoint y: 725, endPoint x: 846, endPoint y: 779, distance: 441.3
click at [846, 778] on html "Inbox Go to Inbox Announcement • Send A Text Announcement Site Visit • Go to Si…" at bounding box center [784, 390] width 1568 height 779
click at [543, 749] on textarea "Hi [PERSON_NAME]! This is [PERSON_NAME] from [GEOGRAPHIC_DATA] in [GEOGRAPHIC_D…" at bounding box center [860, 742] width 889 height 53
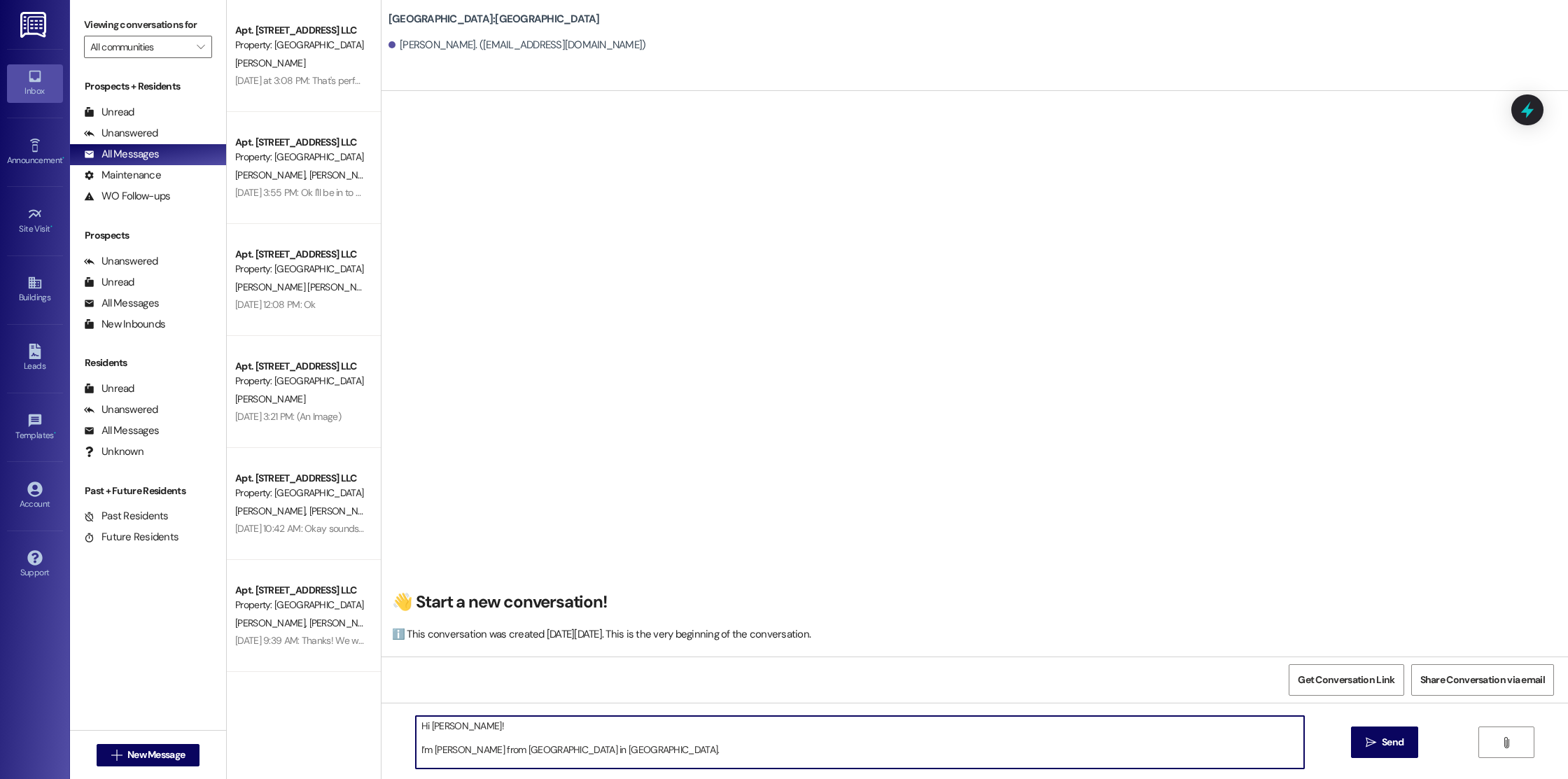
scroll to position [48, 0]
click at [619, 759] on textarea "Hi [PERSON_NAME]! I’m [PERSON_NAME] from [GEOGRAPHIC_DATA] in [GEOGRAPHIC_DATA]…" at bounding box center [860, 742] width 889 height 53
click at [420, 749] on textarea "Hi [PERSON_NAME]! I’m [PERSON_NAME] from [GEOGRAPHIC_DATA] in [GEOGRAPHIC_DATA]…" at bounding box center [860, 742] width 889 height 53
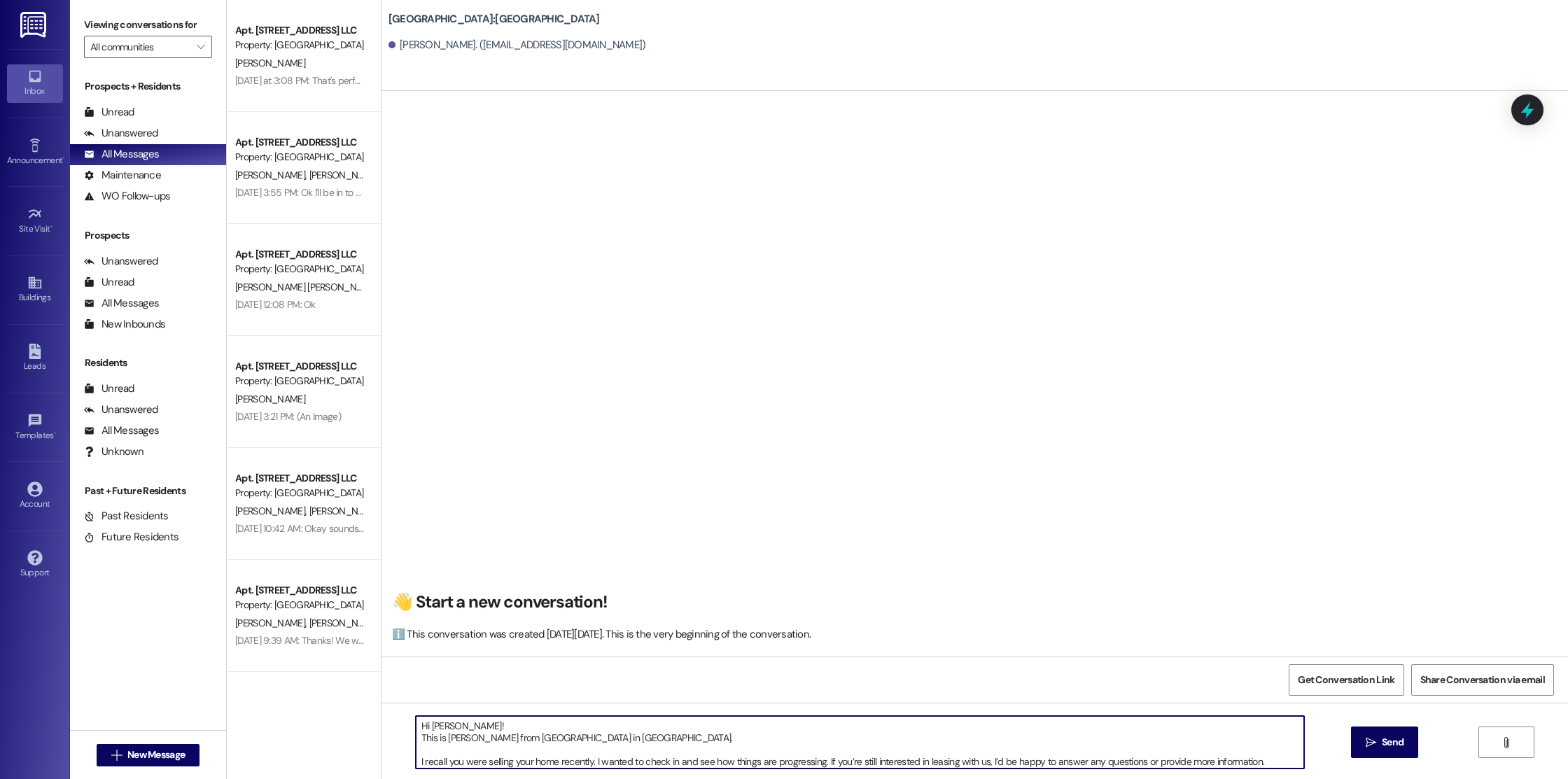
click at [415, 764] on textarea "Hi [PERSON_NAME]! This is [PERSON_NAME] from [GEOGRAPHIC_DATA] in [GEOGRAPHIC_D…" at bounding box center [860, 742] width 889 height 53
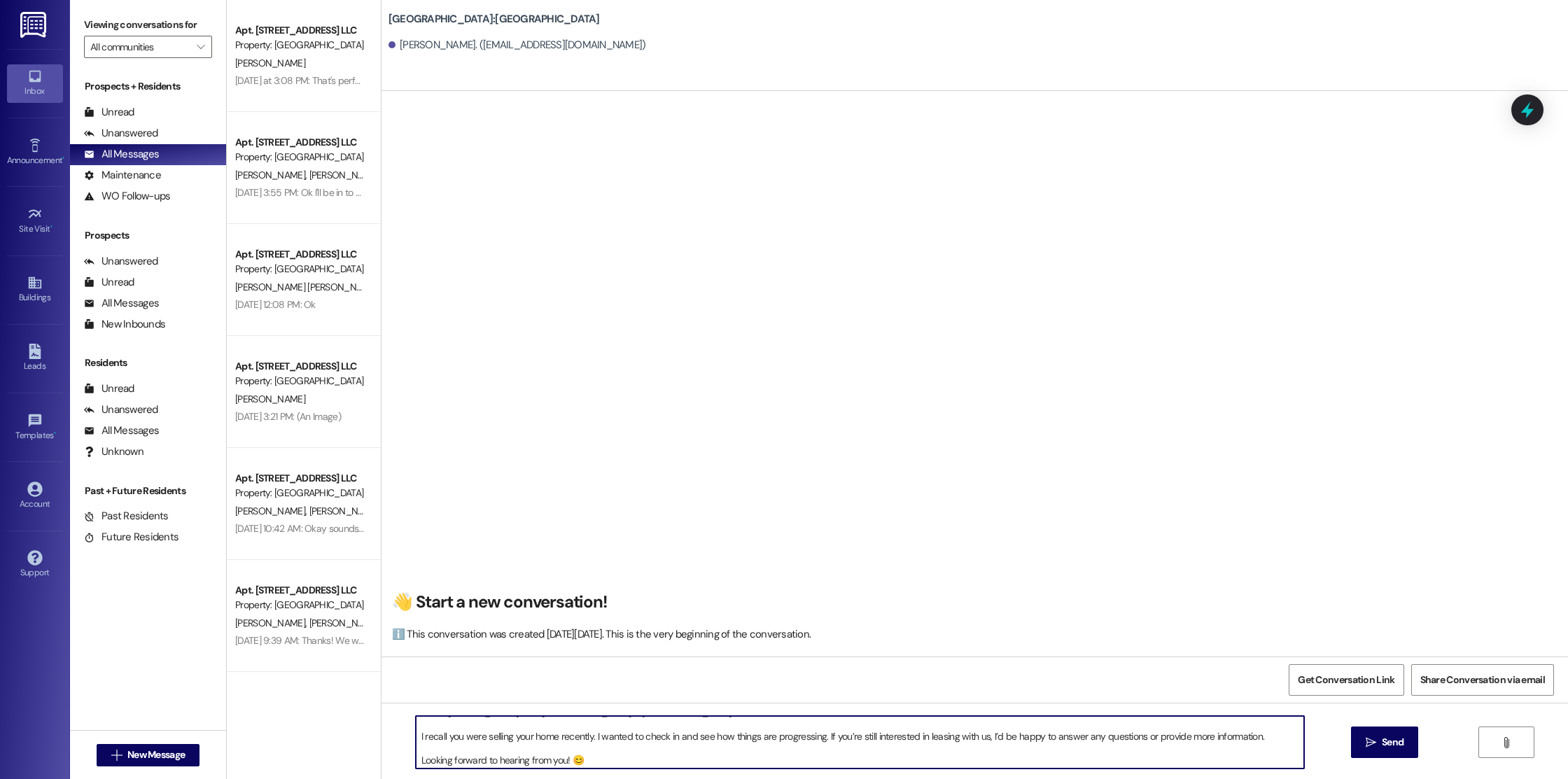
scroll to position [25, 0]
click at [434, 738] on textarea "Hi [PERSON_NAME]! This is [PERSON_NAME] from [GEOGRAPHIC_DATA] in [GEOGRAPHIC_D…" at bounding box center [860, 742] width 889 height 53
click at [439, 741] on textarea "Hi [PERSON_NAME]! This is [PERSON_NAME] from [GEOGRAPHIC_DATA] in [GEOGRAPHIC_D…" at bounding box center [860, 742] width 889 height 53
click at [875, 741] on textarea "Hi [PERSON_NAME]! This is [PERSON_NAME] from [GEOGRAPHIC_DATA] in [GEOGRAPHIC_D…" at bounding box center [860, 742] width 889 height 53
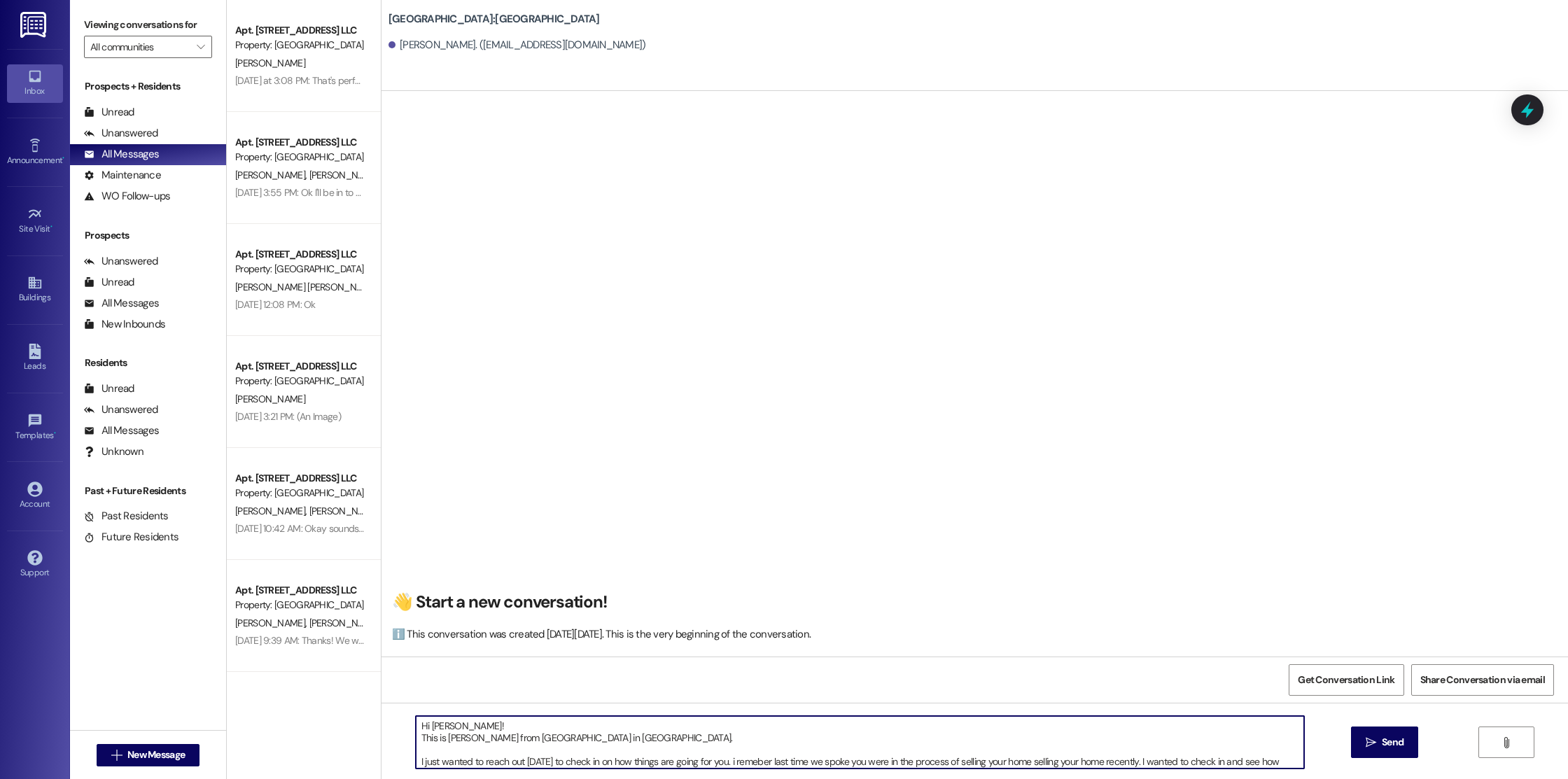
drag, startPoint x: 931, startPoint y: 755, endPoint x: 454, endPoint y: 708, distance: 479.3
click at [454, 708] on div "Hi [PERSON_NAME]! This is [PERSON_NAME] from [GEOGRAPHIC_DATA] in [GEOGRAPHIC_D…" at bounding box center [974, 755] width 1186 height 105
click at [467, 762] on textarea "Hi [PERSON_NAME]! This is [PERSON_NAME] from [GEOGRAPHIC_DATA] in [GEOGRAPHIC_D…" at bounding box center [860, 742] width 889 height 53
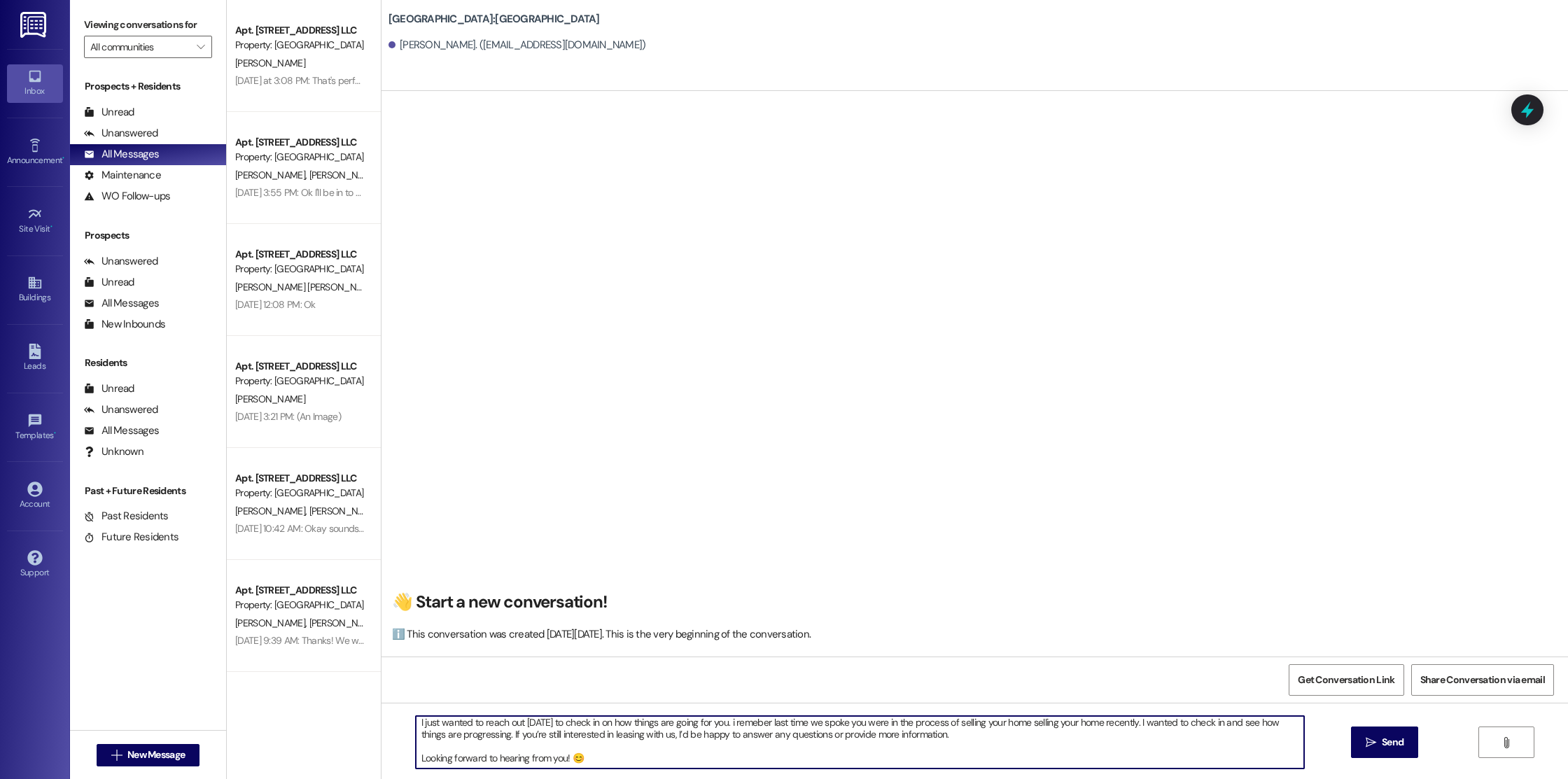
drag, startPoint x: 405, startPoint y: 724, endPoint x: 680, endPoint y: 773, distance: 279.3
click at [680, 773] on div "Hi [PERSON_NAME]! This is [PERSON_NAME] from [GEOGRAPHIC_DATA] in [GEOGRAPHIC_D…" at bounding box center [974, 755] width 1186 height 105
click at [498, 759] on textarea "Hi [PERSON_NAME]! This is [PERSON_NAME] from [GEOGRAPHIC_DATA] in [GEOGRAPHIC_D…" at bounding box center [860, 742] width 889 height 53
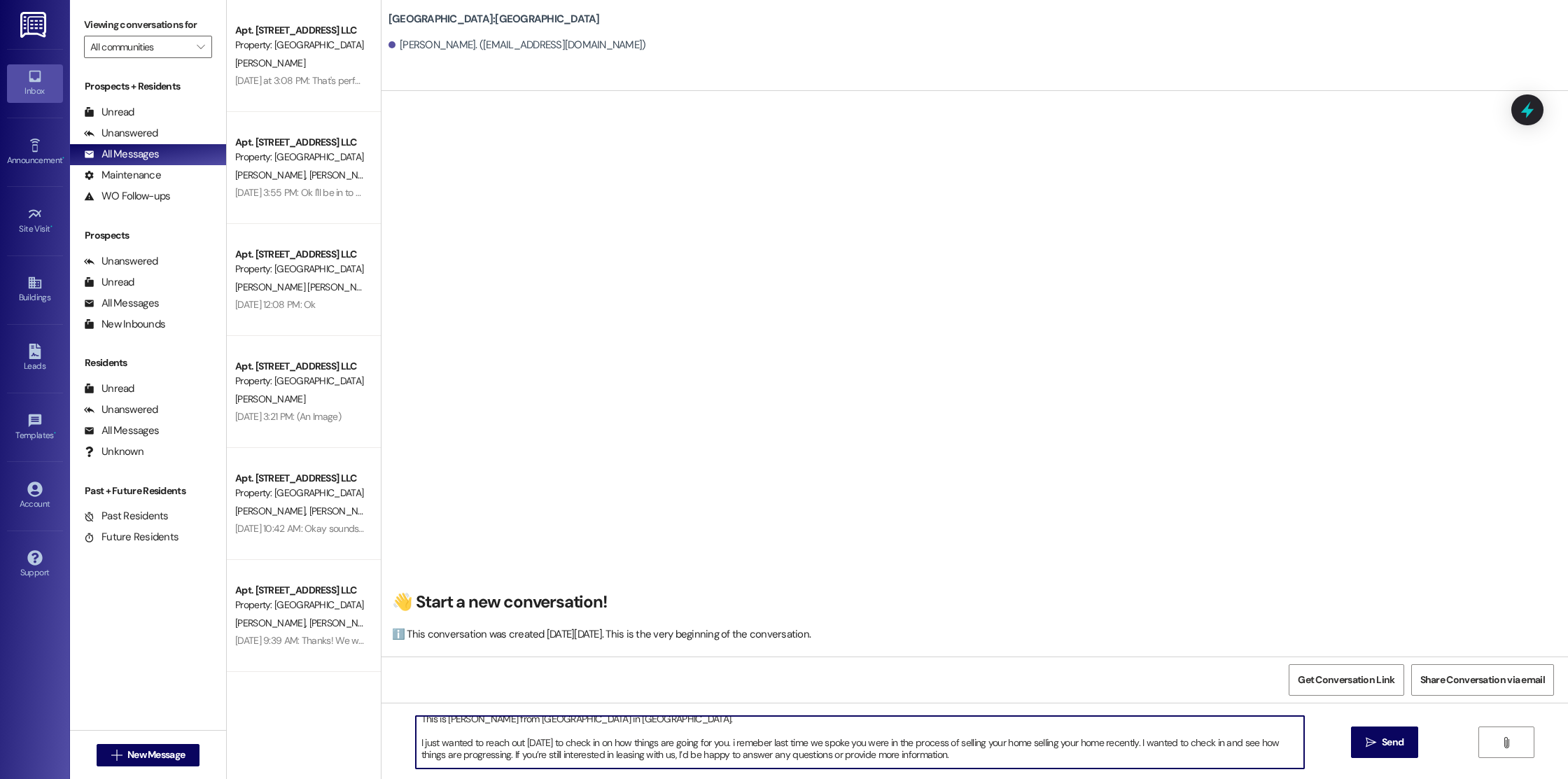
scroll to position [0, 0]
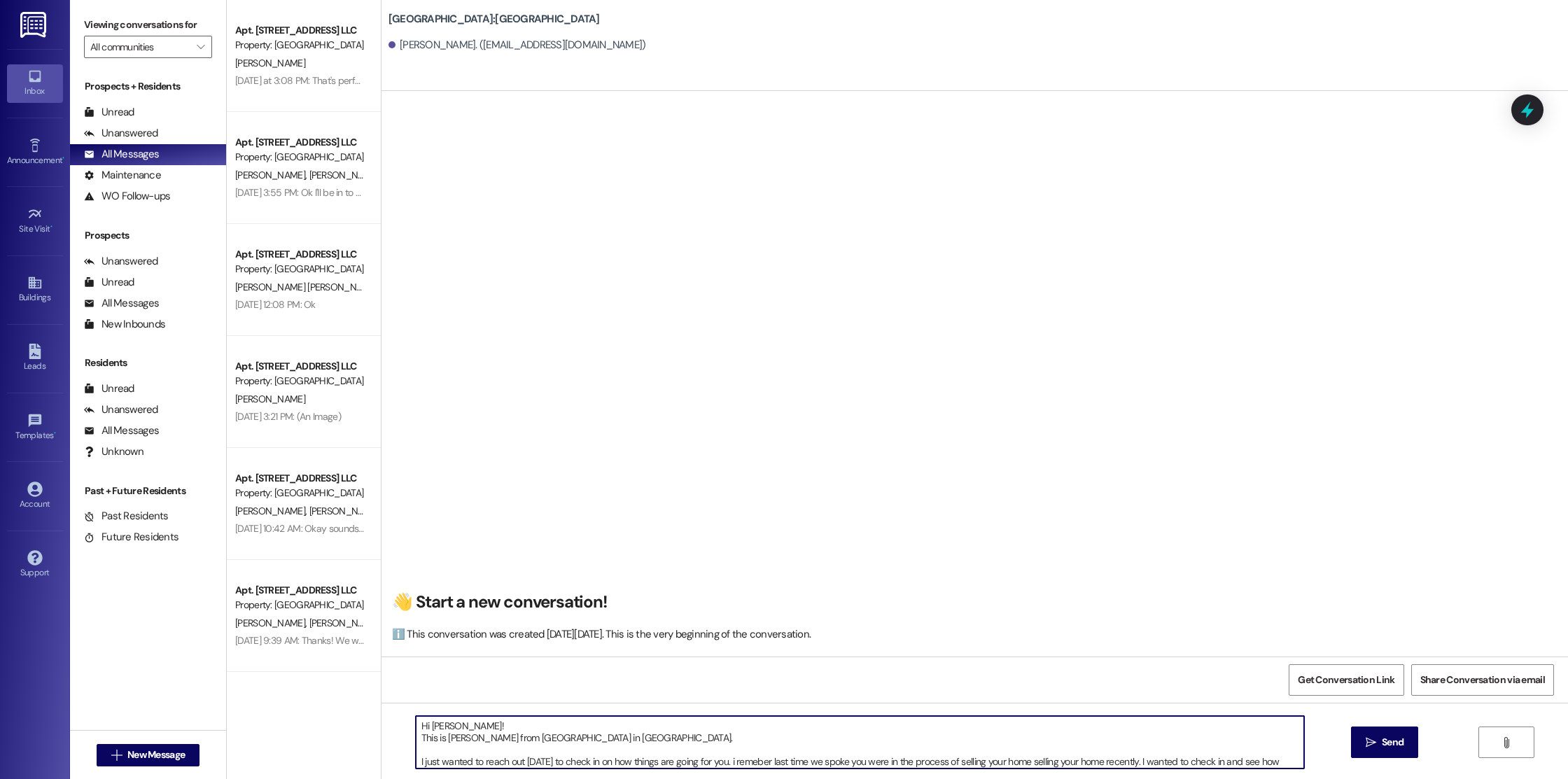
drag, startPoint x: 583, startPoint y: 752, endPoint x: 409, endPoint y: 695, distance: 183.1
click at [409, 695] on div "👋 Start a new conversation! ℹ️ This conversation was created [DATE][DATE]. This…" at bounding box center [974, 480] width 1186 height 779
click at [531, 728] on textarea "Hi [PERSON_NAME]! This is [PERSON_NAME] from [GEOGRAPHIC_DATA] in [GEOGRAPHIC_D…" at bounding box center [860, 742] width 889 height 53
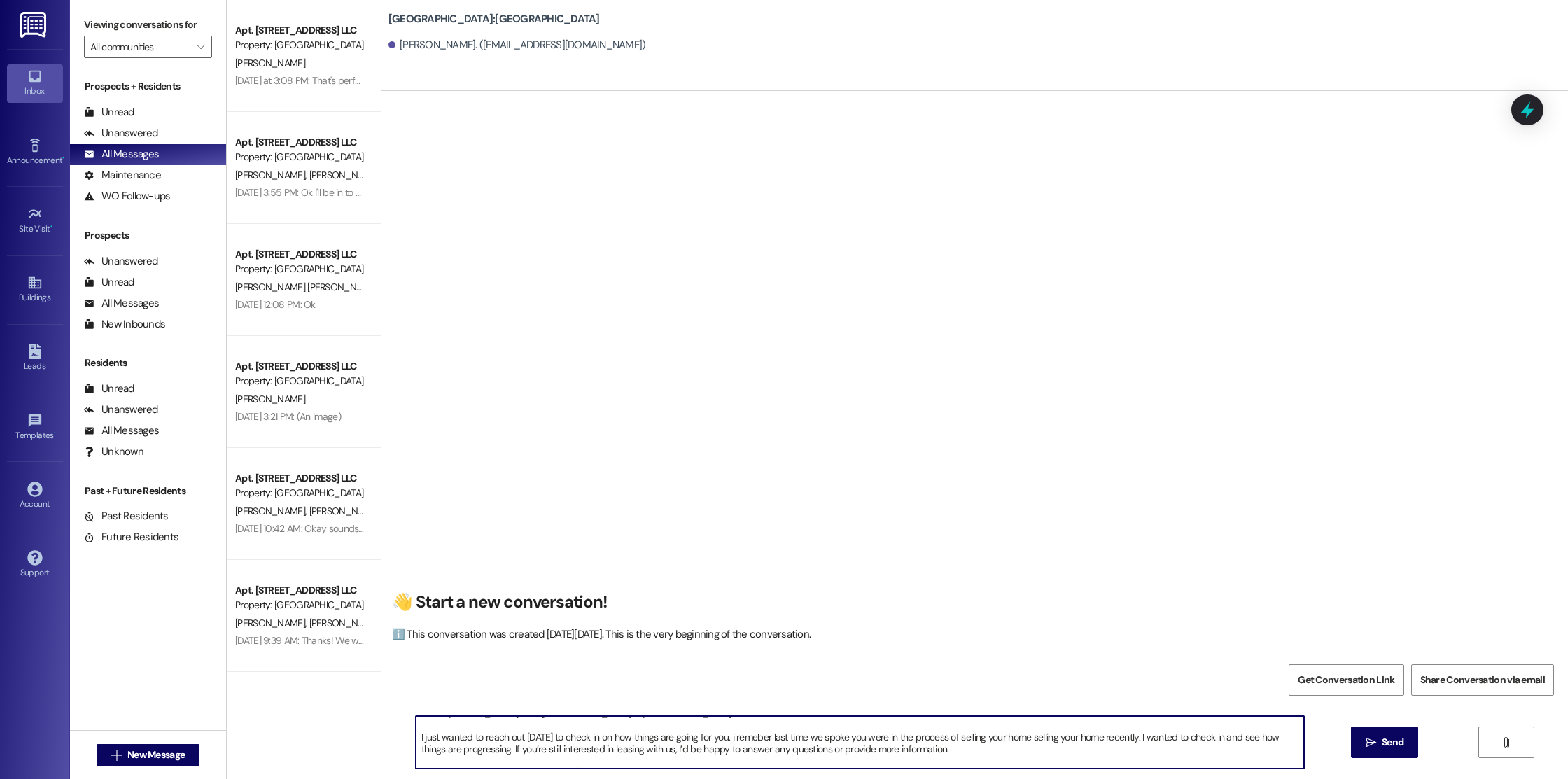
scroll to position [23, 0]
click at [648, 739] on textarea "Hi [PERSON_NAME]! This is [PERSON_NAME] from [GEOGRAPHIC_DATA] in [GEOGRAPHIC_D…" at bounding box center [860, 742] width 889 height 53
drag, startPoint x: 648, startPoint y: 739, endPoint x: 657, endPoint y: 744, distance: 10.3
click at [657, 744] on textarea "Hi [PERSON_NAME]! This is [PERSON_NAME] from [GEOGRAPHIC_DATA] in [GEOGRAPHIC_D…" at bounding box center [860, 742] width 889 height 53
click at [740, 740] on textarea "Hi [PERSON_NAME]! This is [PERSON_NAME] from [GEOGRAPHIC_DATA] in [GEOGRAPHIC_D…" at bounding box center [860, 742] width 889 height 53
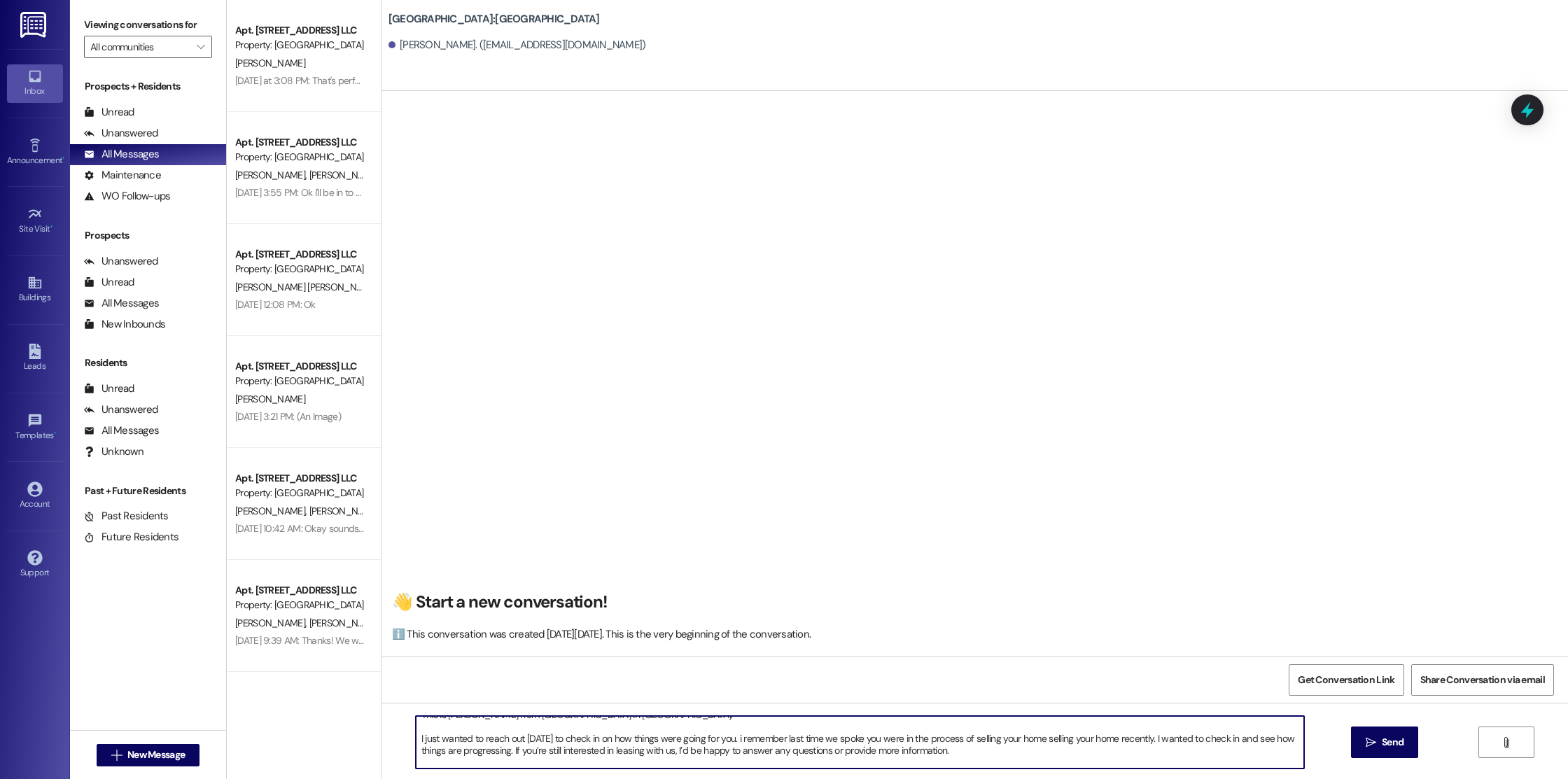
click at [969, 770] on div "Hi [PERSON_NAME]! This is [PERSON_NAME] from [GEOGRAPHIC_DATA] in [GEOGRAPHIC_D…" at bounding box center [974, 755] width 1186 height 105
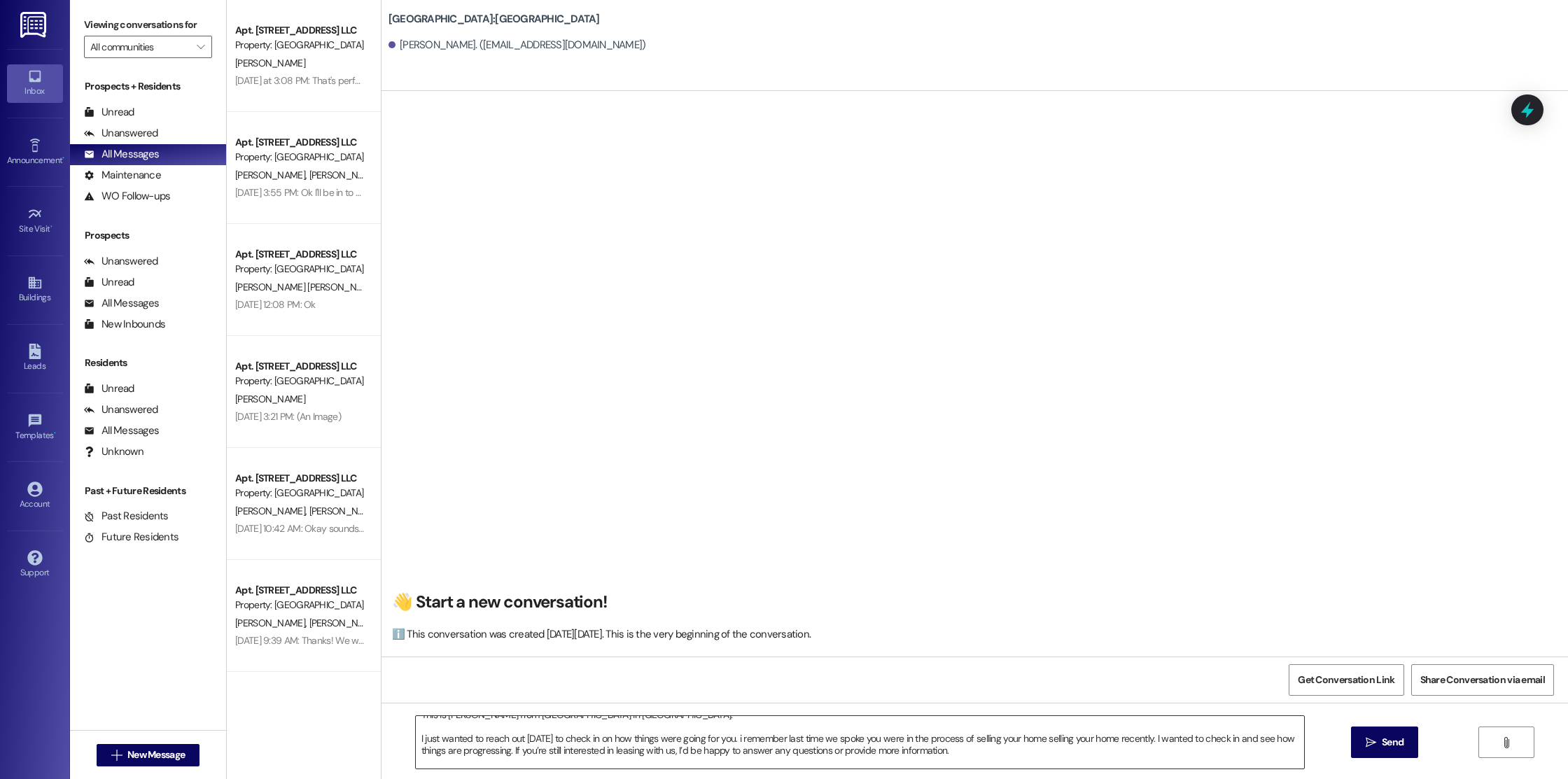
click at [969, 752] on textarea "Hi [PERSON_NAME]! This is [PERSON_NAME] from [GEOGRAPHIC_DATA] in [GEOGRAPHIC_D…" at bounding box center [860, 742] width 889 height 53
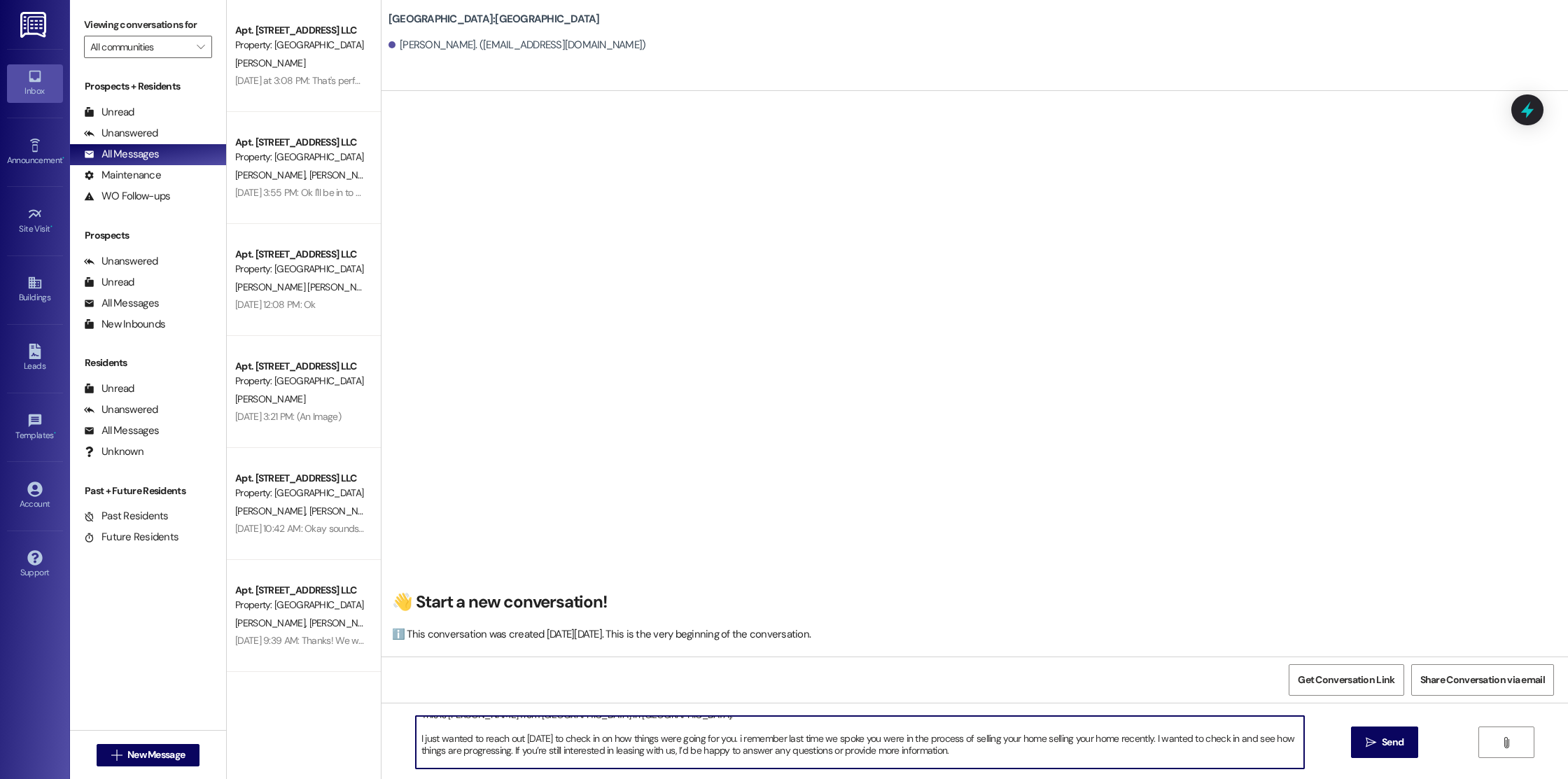
drag, startPoint x: 1034, startPoint y: 742, endPoint x: 1140, endPoint y: 739, distance: 106.0
click at [1140, 739] on textarea "Hi [PERSON_NAME]! This is [PERSON_NAME] from [GEOGRAPHIC_DATA] in [GEOGRAPHIC_D…" at bounding box center [860, 742] width 889 height 53
click at [1143, 744] on textarea "Hi [PERSON_NAME]! This is [PERSON_NAME] from [GEOGRAPHIC_DATA] in [GEOGRAPHIC_D…" at bounding box center [860, 742] width 889 height 53
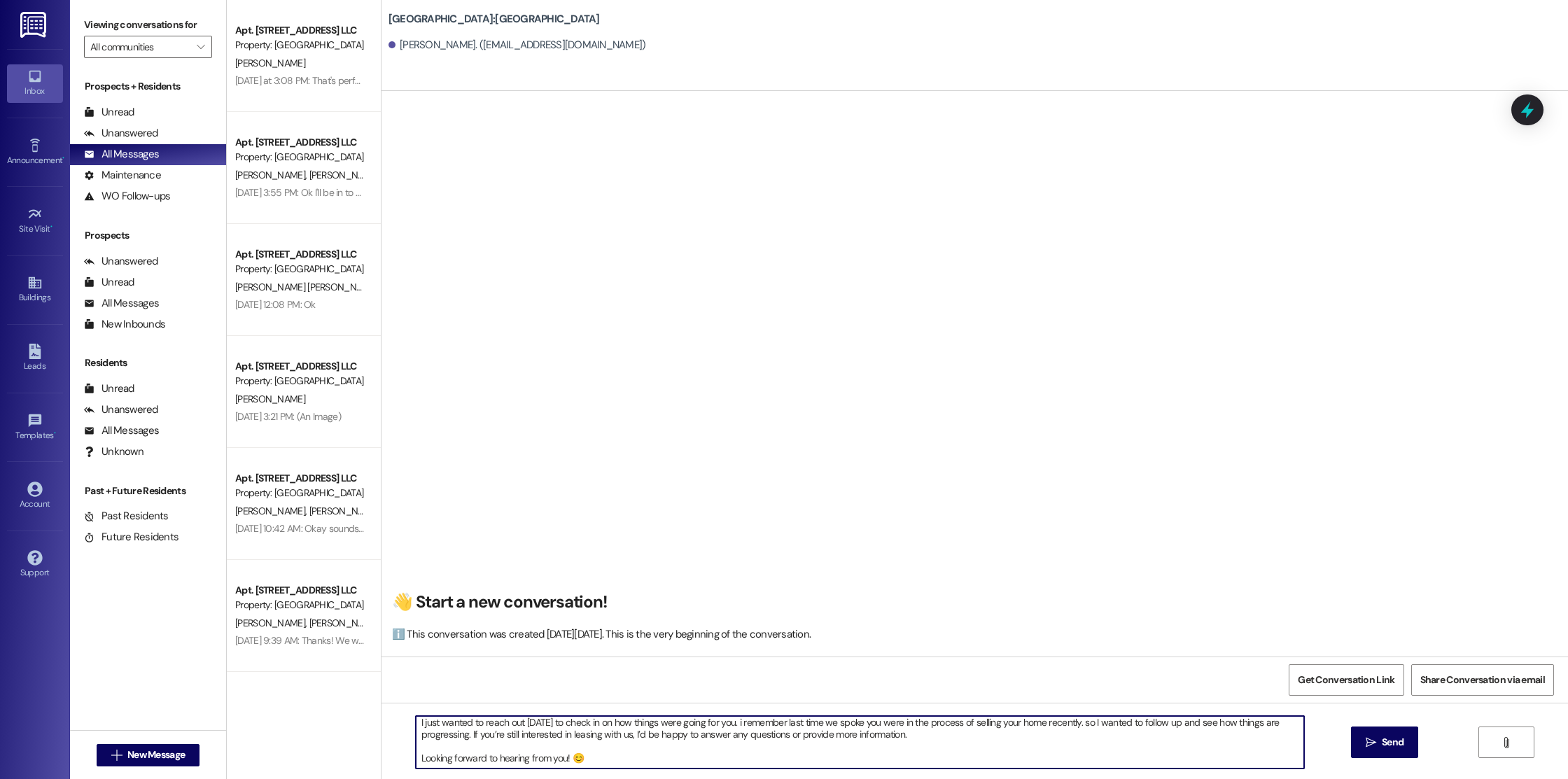
scroll to position [49, 0]
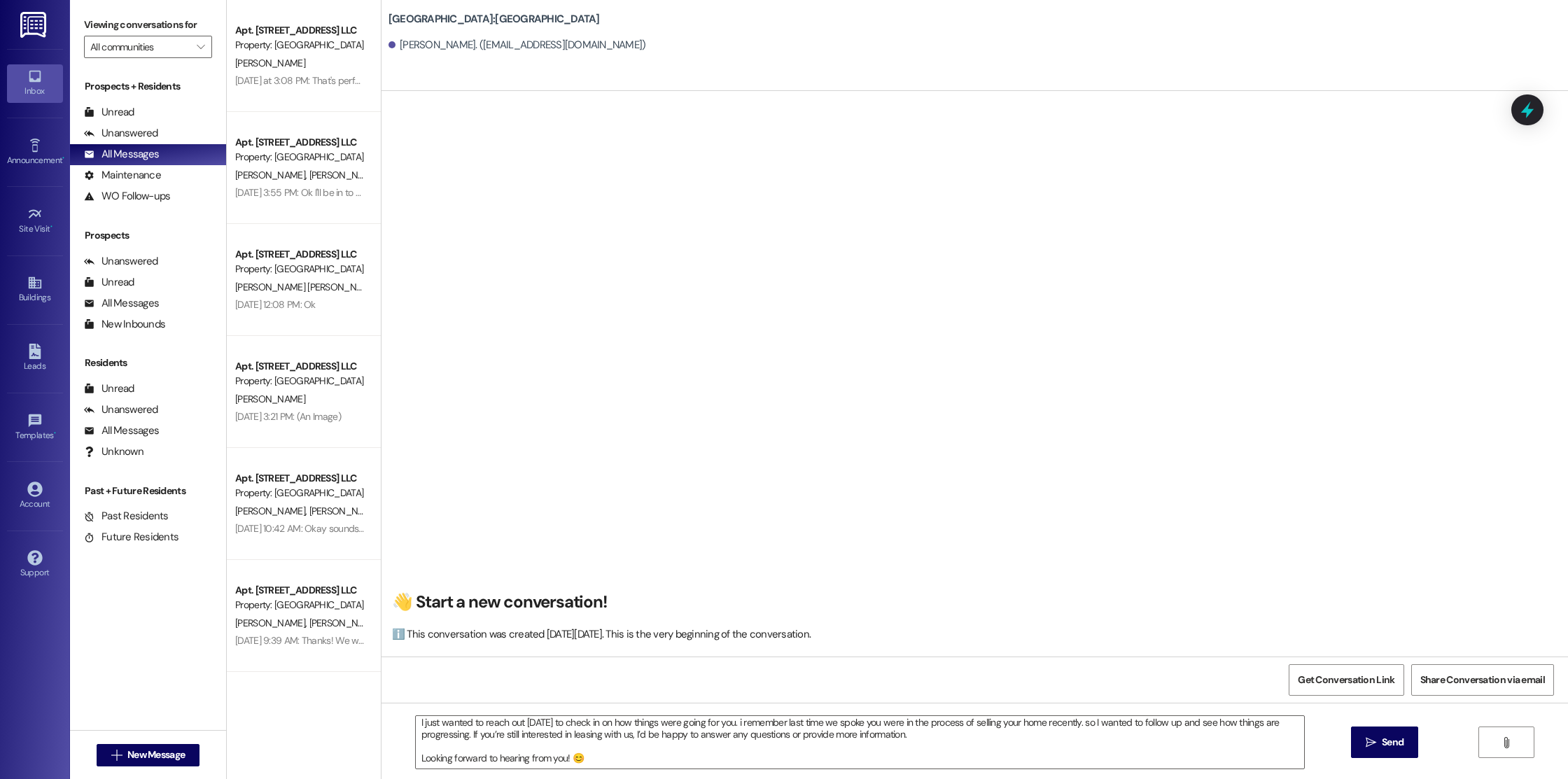
click at [639, 772] on div "Hi [PERSON_NAME]! This is [PERSON_NAME] from [GEOGRAPHIC_DATA] in [GEOGRAPHIC_D…" at bounding box center [974, 755] width 1186 height 105
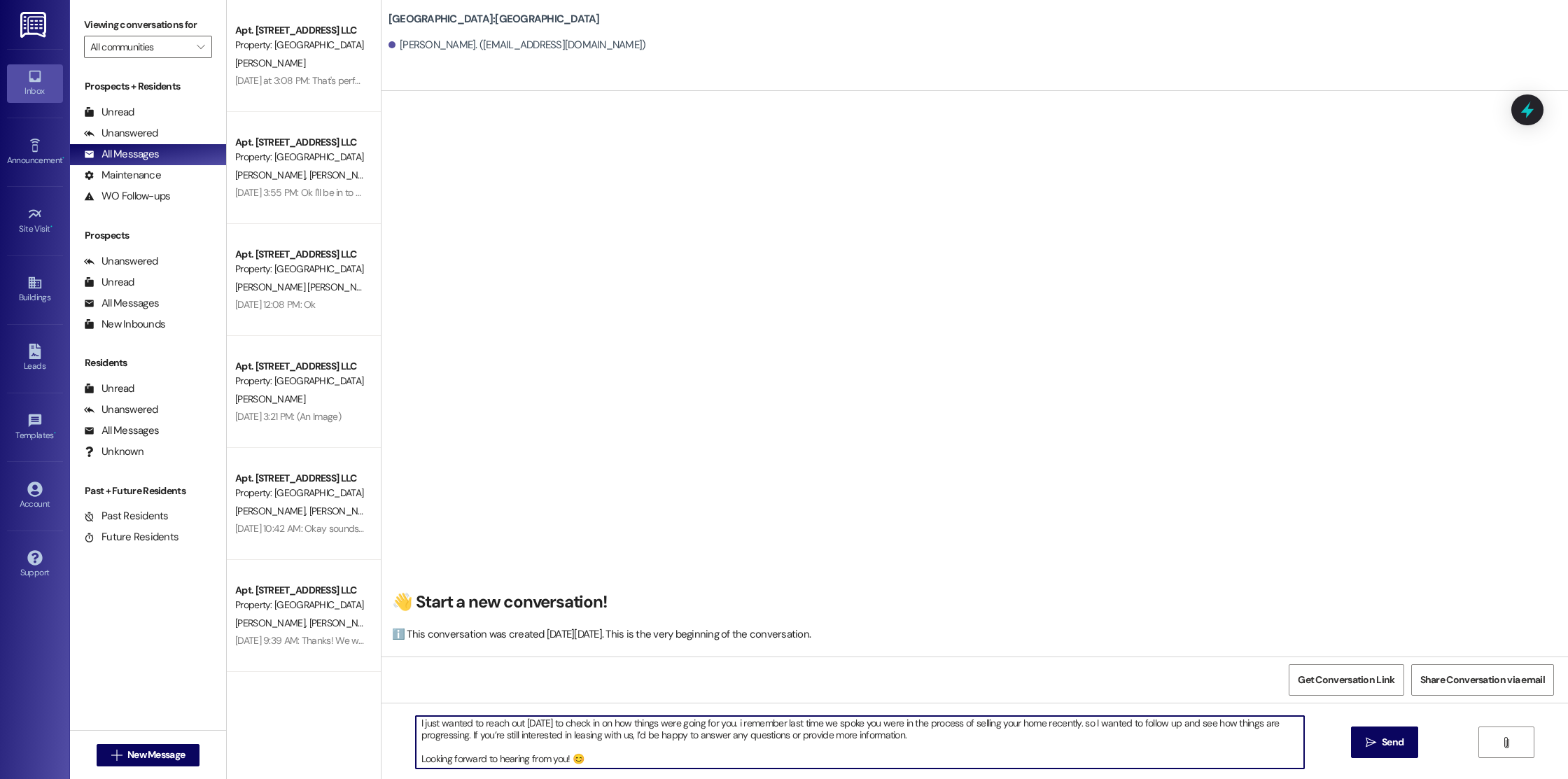
drag, startPoint x: 552, startPoint y: 727, endPoint x: 722, endPoint y: 729, distance: 170.0
click at [722, 729] on textarea "Hi [PERSON_NAME]! This is [PERSON_NAME] from [GEOGRAPHIC_DATA] in [GEOGRAPHIC_D…" at bounding box center [860, 742] width 889 height 53
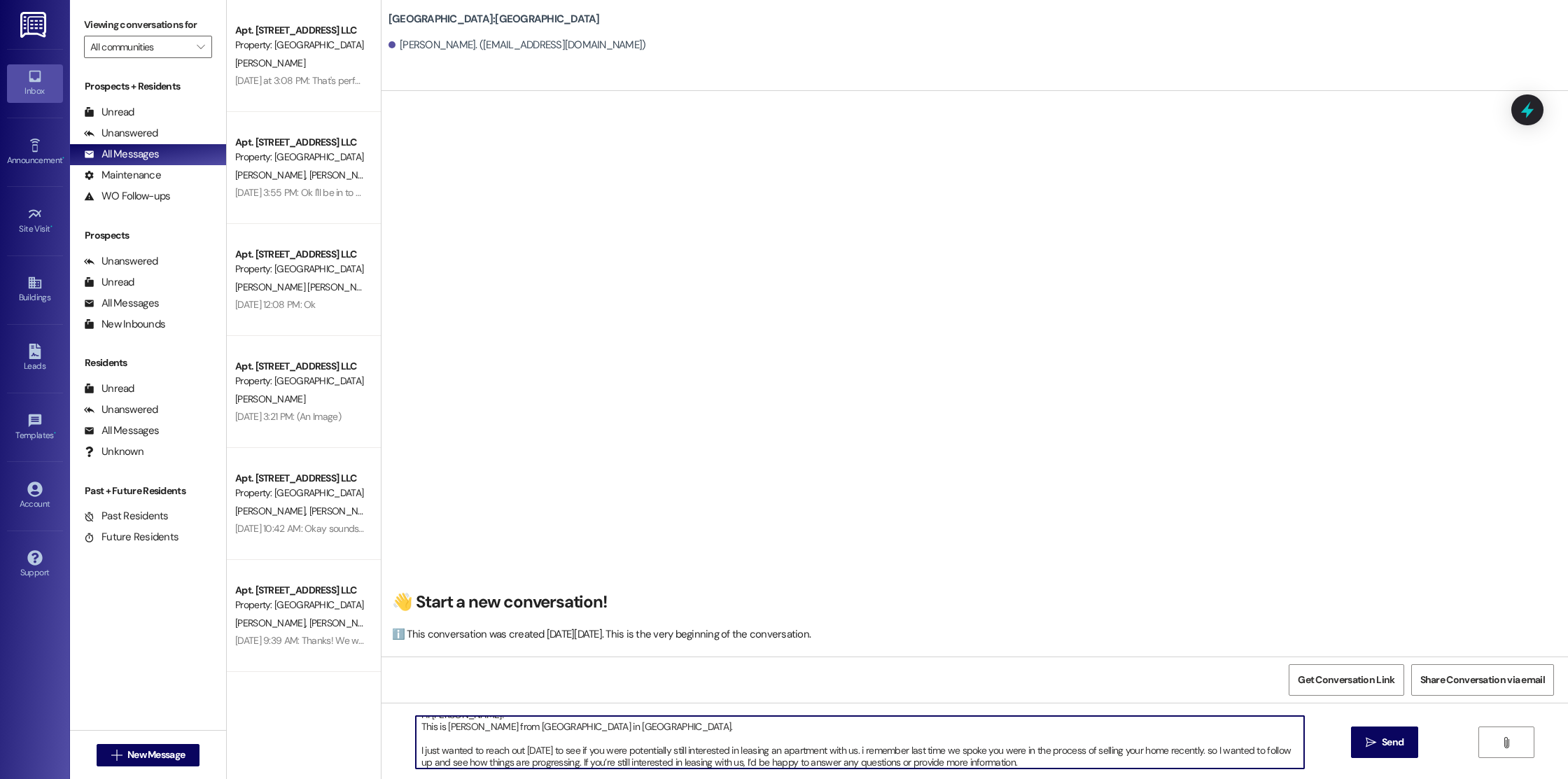
scroll to position [0, 0]
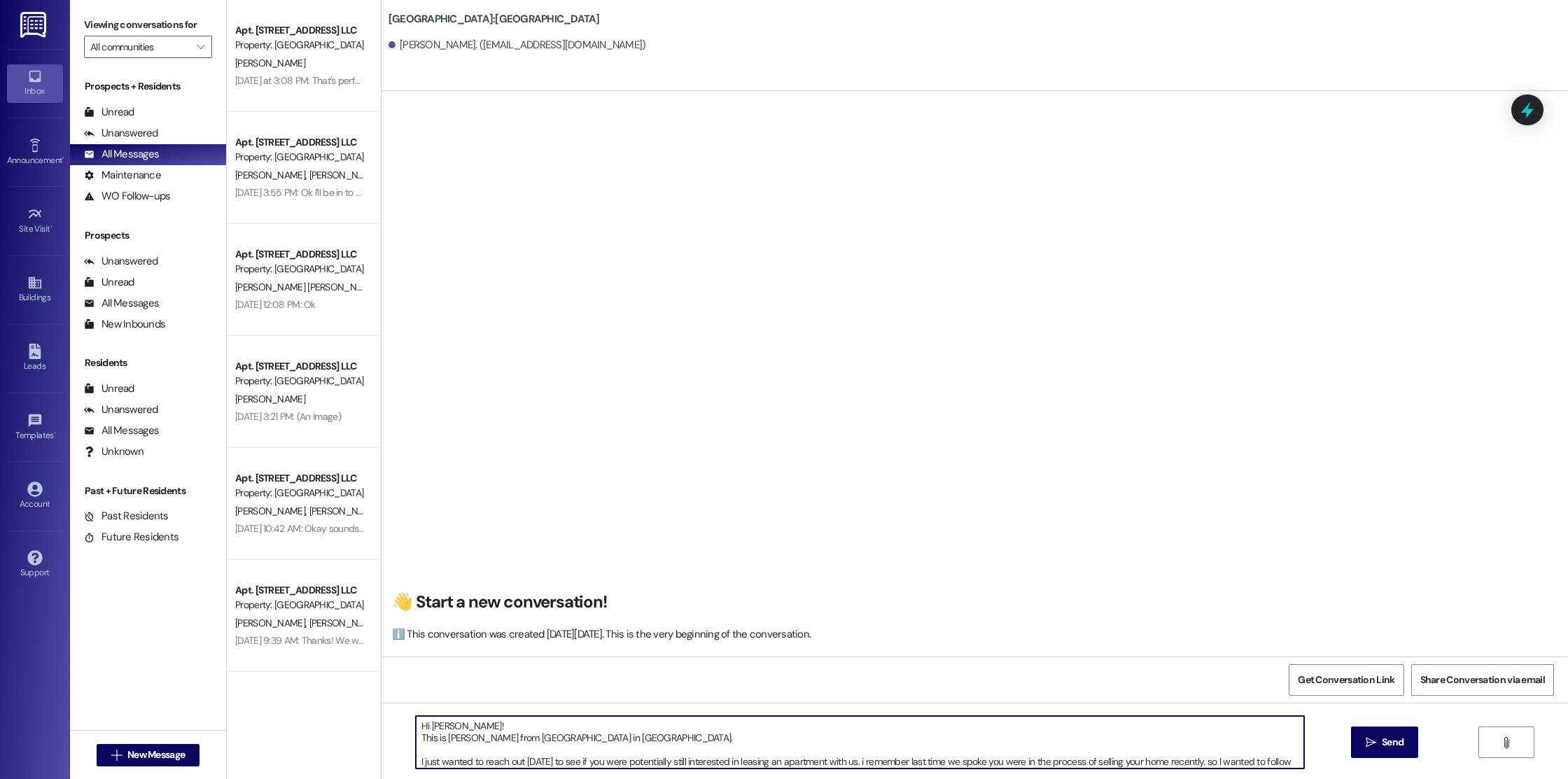
drag, startPoint x: 591, startPoint y: 762, endPoint x: 411, endPoint y: 711, distance: 187.1
click at [411, 711] on div "Hi [PERSON_NAME]! This is [PERSON_NAME] from [GEOGRAPHIC_DATA] in [GEOGRAPHIC_D…" at bounding box center [974, 755] width 1186 height 105
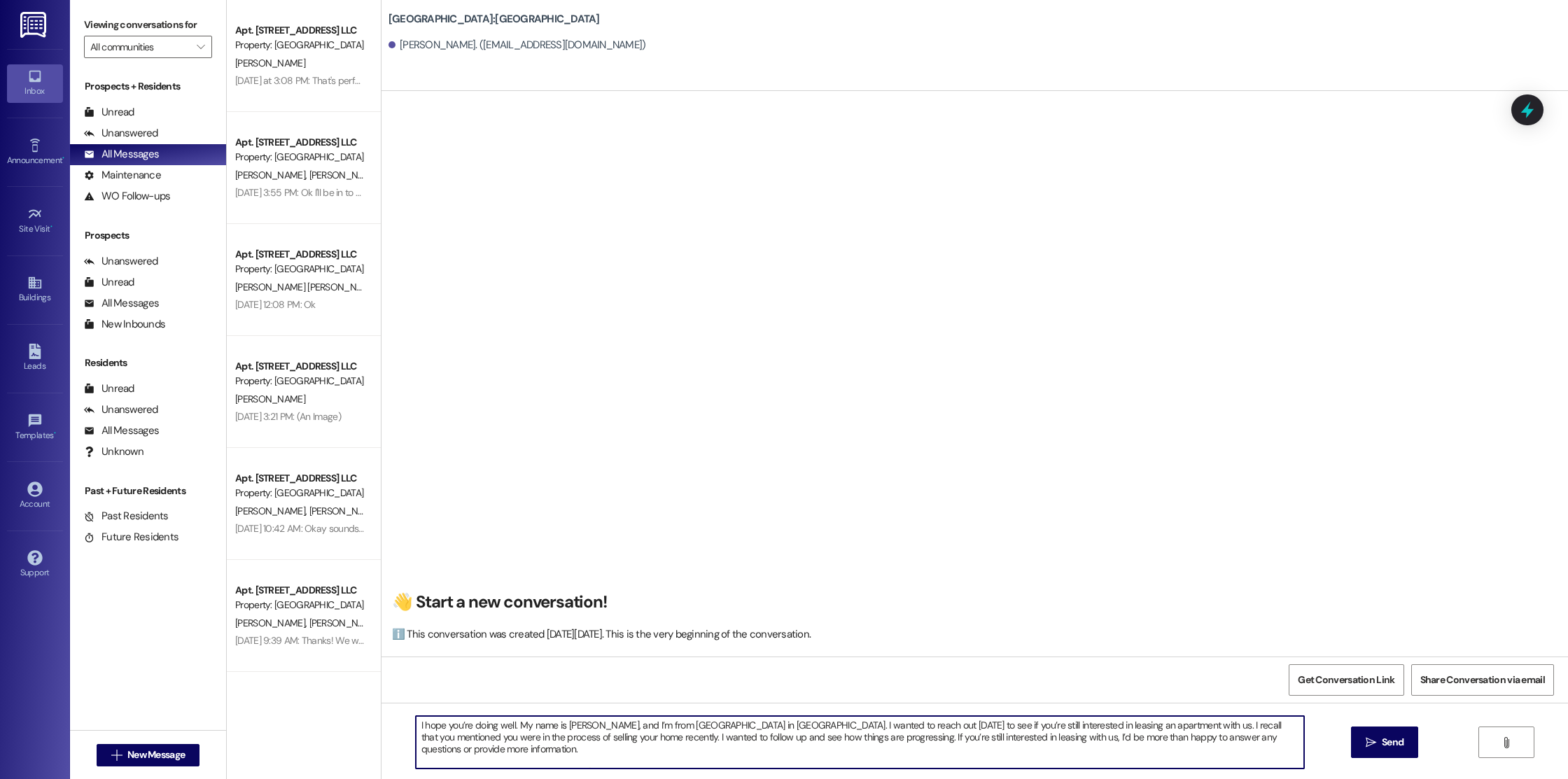
scroll to position [24, 0]
click at [489, 758] on textarea "Hi [PERSON_NAME]! I hope you’re doing well. My name is [PERSON_NAME], and I’m f…" at bounding box center [860, 742] width 889 height 53
click at [539, 731] on textarea "Hi [PERSON_NAME]! I hope you’re doing well. My name is [PERSON_NAME], and I’m f…" at bounding box center [860, 742] width 889 height 53
click at [555, 731] on textarea "Hi [PERSON_NAME]! I hope you’re doing well. My name is [PERSON_NAME], and I’m f…" at bounding box center [860, 742] width 889 height 53
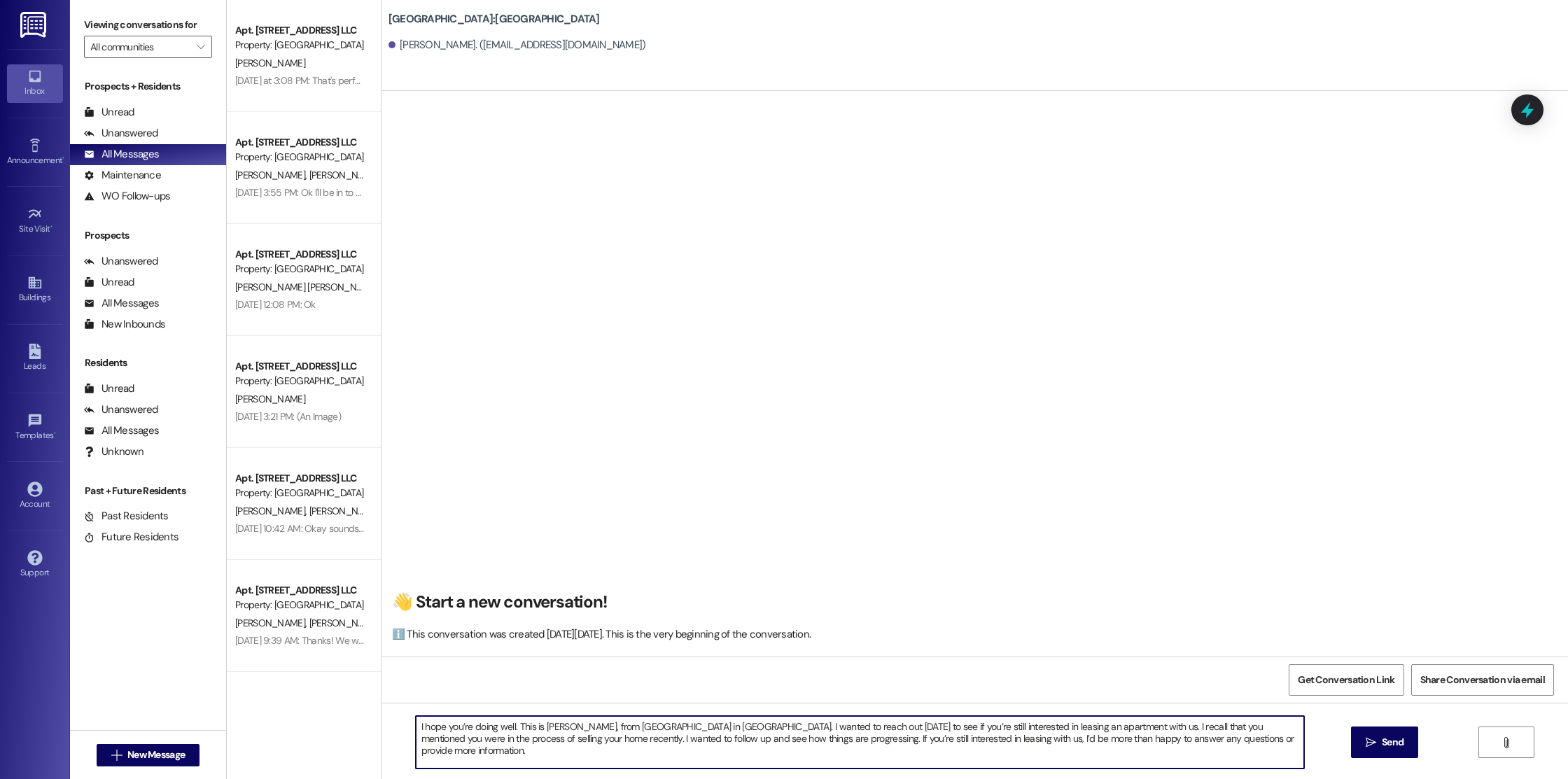
click at [1089, 729] on textarea "Hi [PERSON_NAME]! I hope you’re doing well. This is [PERSON_NAME], from [GEOGRA…" at bounding box center [860, 742] width 889 height 53
click at [1070, 728] on textarea "Hi [PERSON_NAME]! I hope you’re doing well. This is [PERSON_NAME], from [GEOGRA…" at bounding box center [860, 742] width 889 height 53
click at [1113, 726] on textarea "Hi [PERSON_NAME]! I hope you’re doing well. This is [PERSON_NAME], from [GEOGRA…" at bounding box center [860, 742] width 889 height 53
click at [1133, 727] on textarea "Hi [PERSON_NAME]! I hope you’re doing well. This is [PERSON_NAME], from [GEOGRA…" at bounding box center [860, 742] width 889 height 53
click at [1135, 760] on textarea "Hi [PERSON_NAME]! I hope you’re doing well. This is [PERSON_NAME], from [GEOGRA…" at bounding box center [860, 742] width 889 height 53
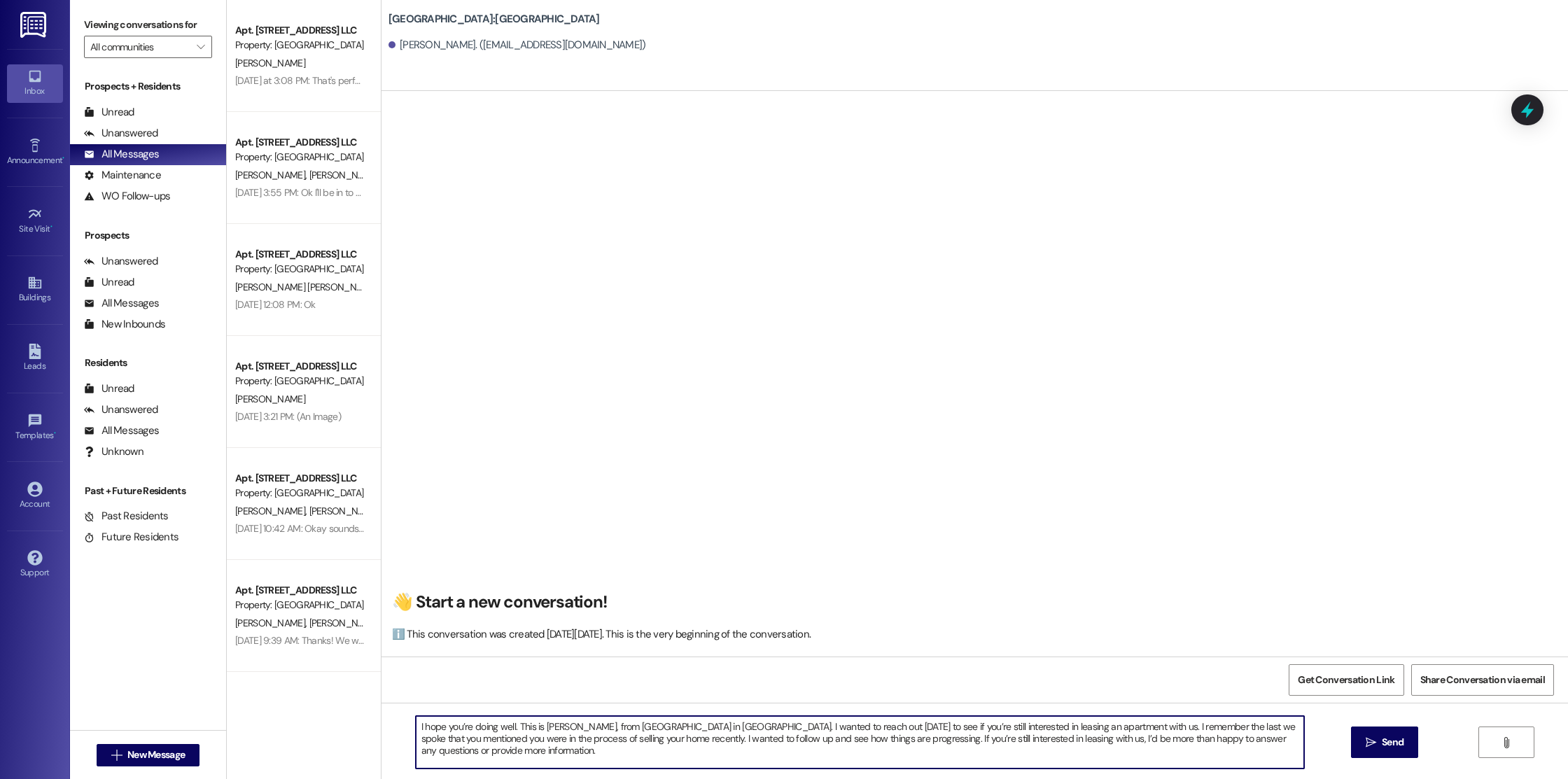
click at [1145, 729] on textarea "Hi [PERSON_NAME]! I hope you’re doing well. This is [PERSON_NAME], from [GEOGRA…" at bounding box center [860, 742] width 889 height 53
click at [1222, 728] on textarea "Hi [PERSON_NAME]! I hope you’re doing well. This is [PERSON_NAME], from [GEOGRA…" at bounding box center [860, 742] width 889 height 53
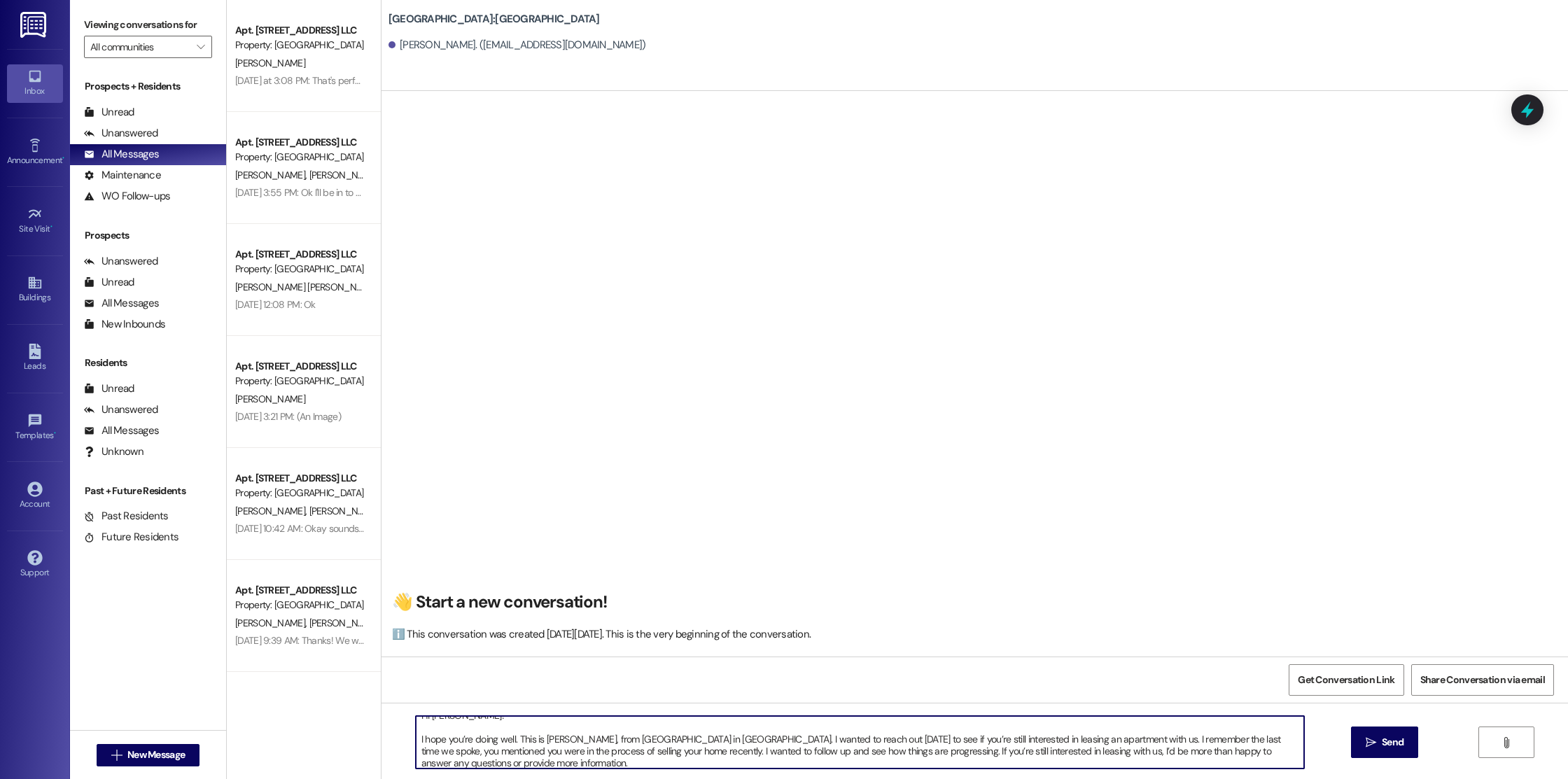
scroll to position [0, 0]
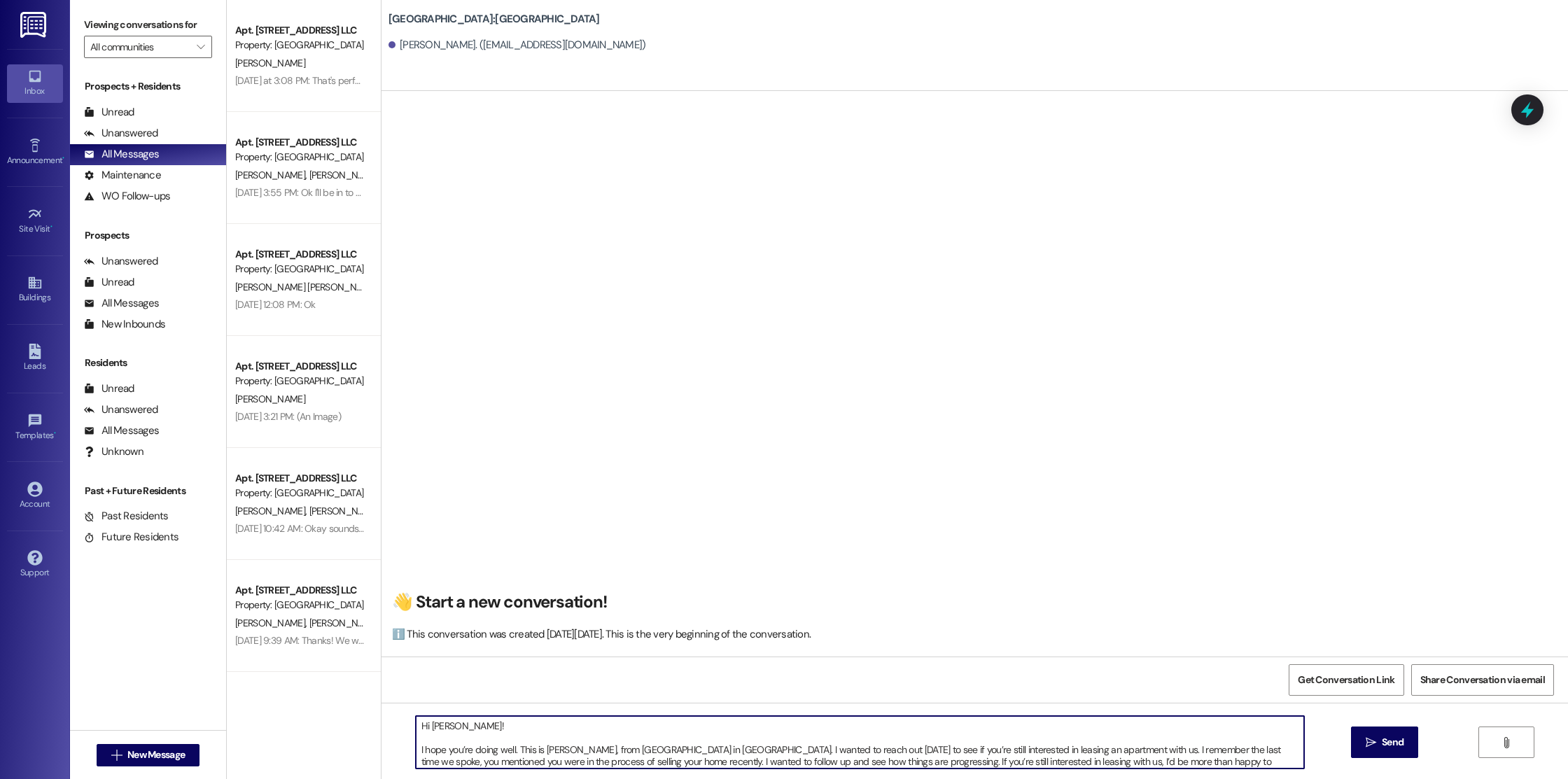
drag, startPoint x: 501, startPoint y: 751, endPoint x: 408, endPoint y: 721, distance: 97.7
click at [415, 721] on textarea "Hi [PERSON_NAME]! I hope you’re doing well. This is [PERSON_NAME], from [GEOGRA…" at bounding box center [860, 742] width 889 height 53
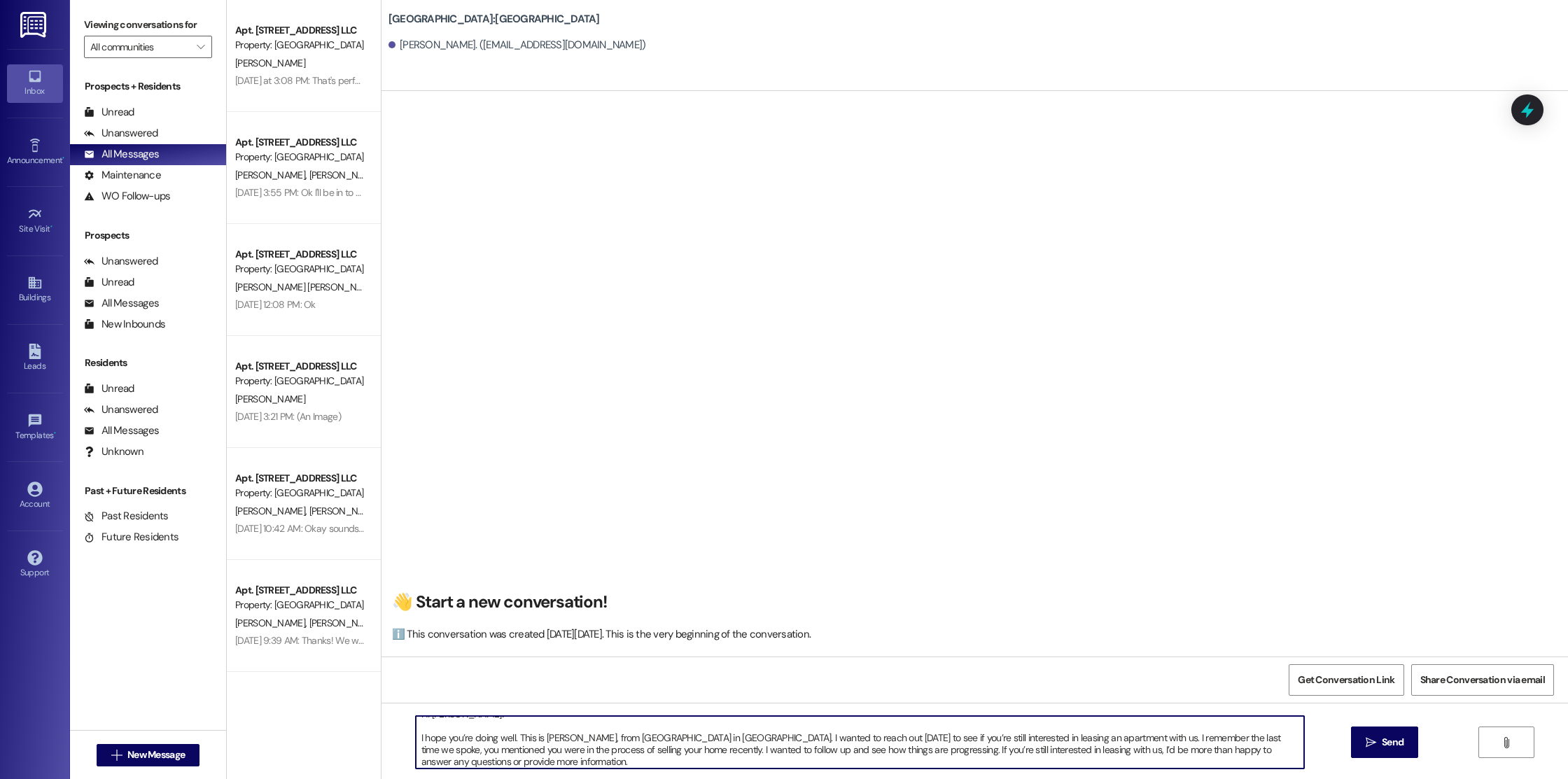
click at [487, 762] on textarea "Hi [PERSON_NAME]! I hope you’re doing well. This is [PERSON_NAME], from [GEOGRA…" at bounding box center [860, 742] width 889 height 53
click at [1061, 741] on textarea "Hi [PERSON_NAME]! I hope you’re doing well. This is [PERSON_NAME], from [GEOGRA…" at bounding box center [860, 742] width 889 height 53
type textarea "Hi [PERSON_NAME]! I hope you’re doing well. This is [PERSON_NAME], from [GEOGRA…"
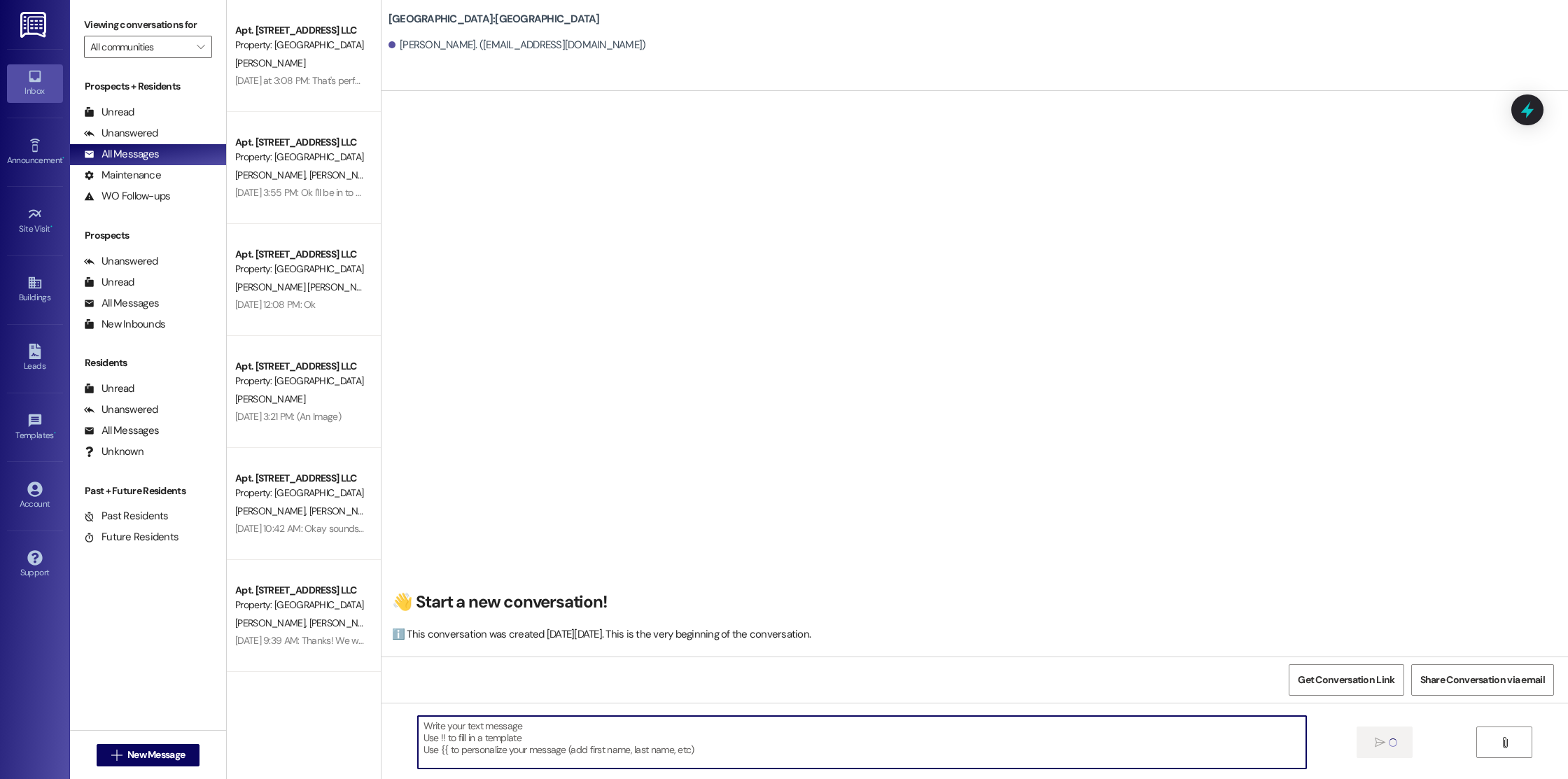
scroll to position [0, 0]
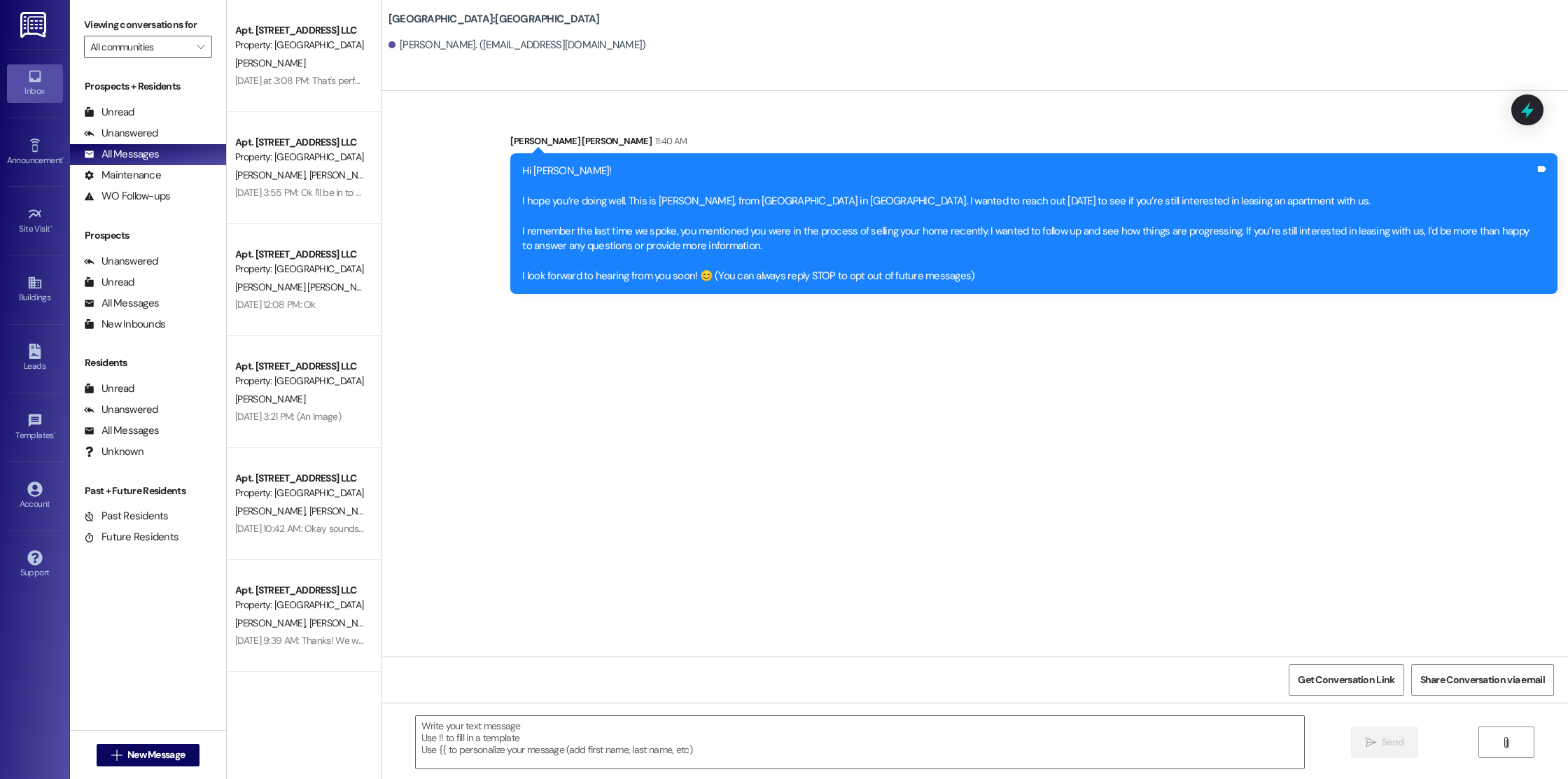
drag, startPoint x: 953, startPoint y: 278, endPoint x: 521, endPoint y: 154, distance: 449.4
click at [521, 154] on div "Hi [PERSON_NAME]! I hope you’re doing well. This is [PERSON_NAME], from [GEOGRA…" at bounding box center [1034, 224] width 1047 height 141
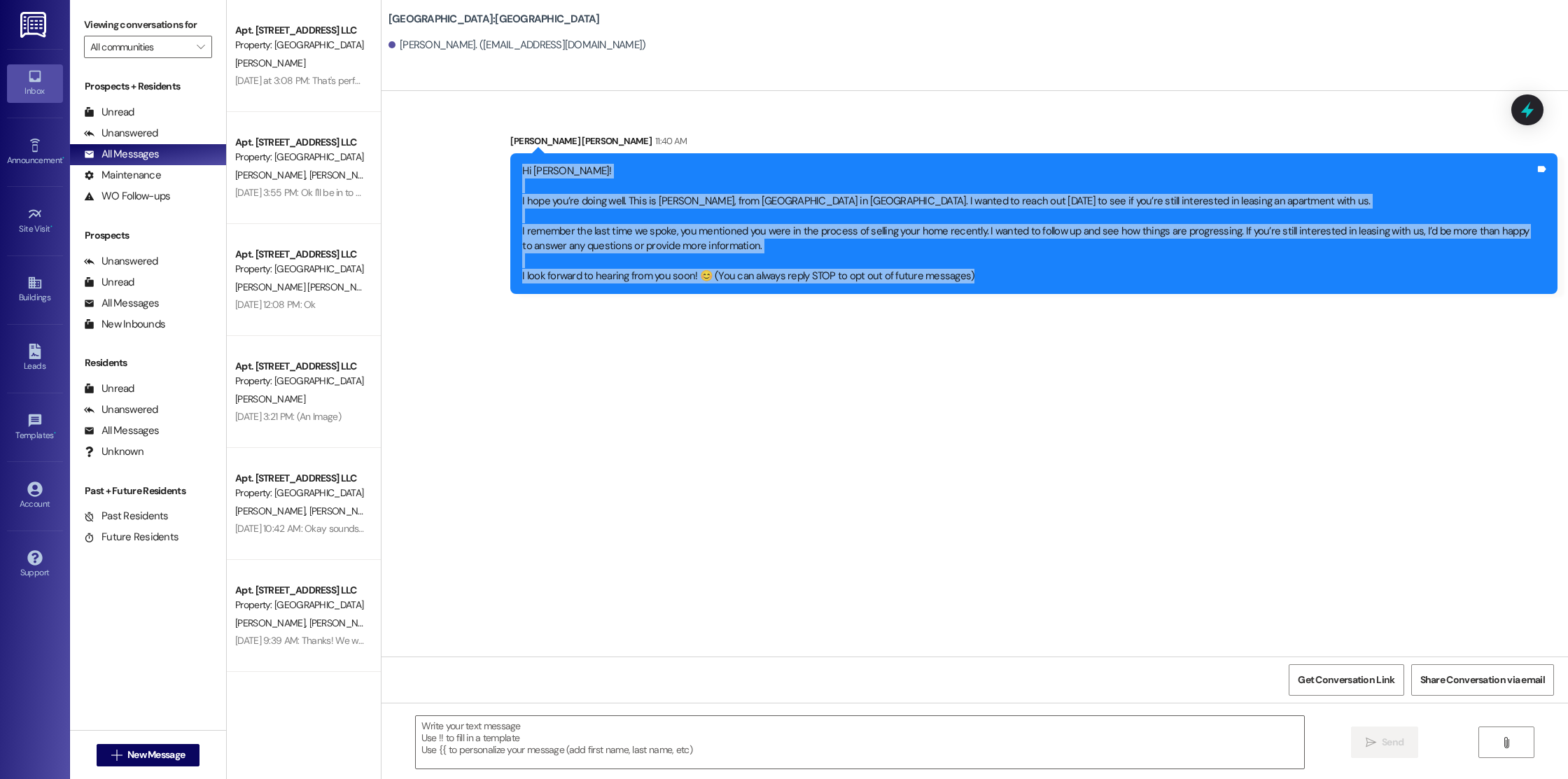
drag, startPoint x: 511, startPoint y: 170, endPoint x: 892, endPoint y: 295, distance: 401.0
click at [892, 294] on div "Sent via SMS [PERSON_NAME] [PERSON_NAME] 11:40 AM Hi Jecoby! I hope you’re doin…" at bounding box center [1034, 214] width 1068 height 181
copy div "Hi [PERSON_NAME]! I hope you’re doing well. This is [PERSON_NAME], from [GEOGRA…"
click at [445, 281] on div "Sent via SMS [PERSON_NAME] [PERSON_NAME] 11:40 AM Hi Jecoby! I hope you’re doin…" at bounding box center [974, 203] width 1186 height 202
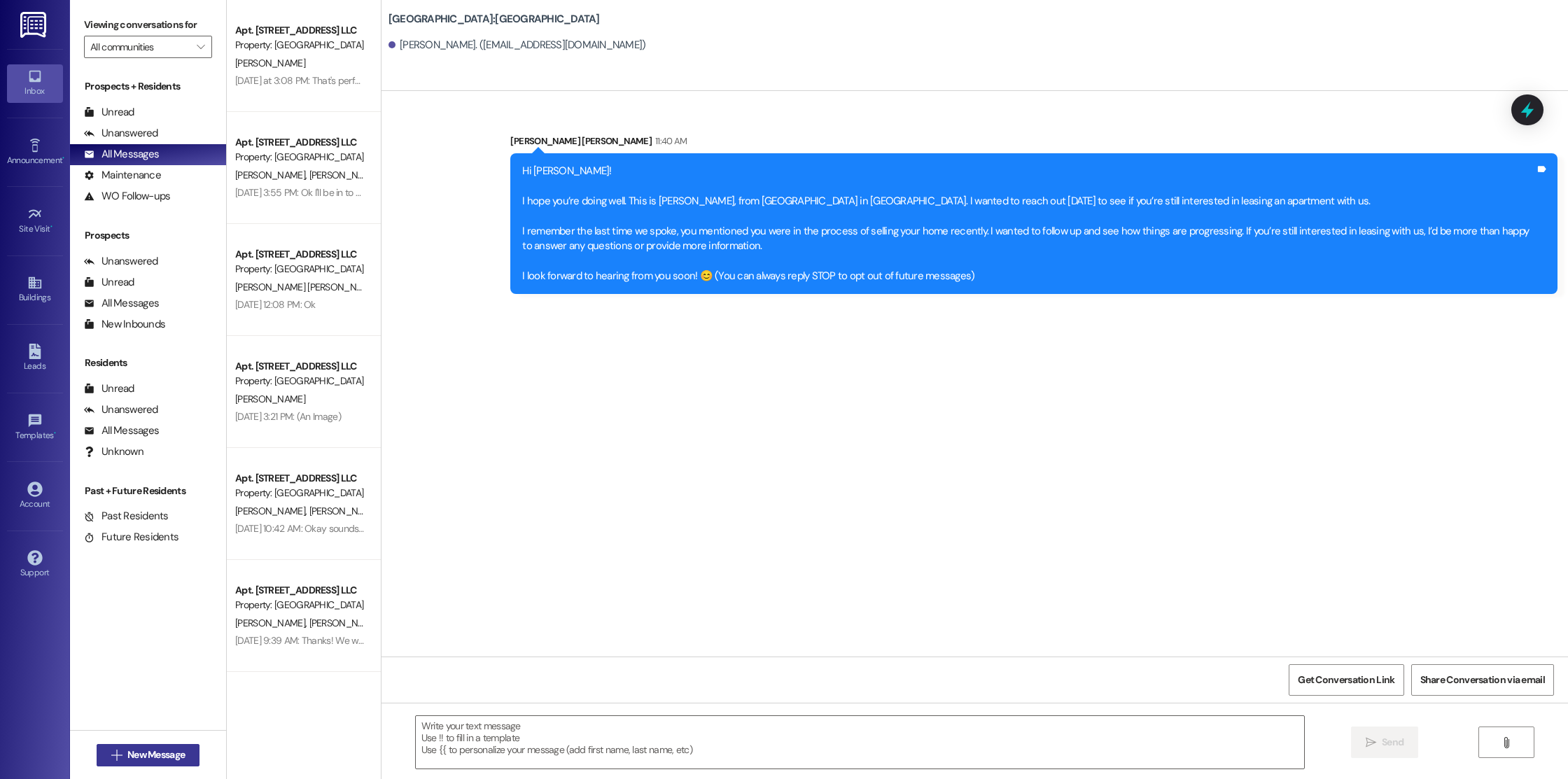
click at [110, 762] on span " New Message" at bounding box center [148, 755] width 80 height 14
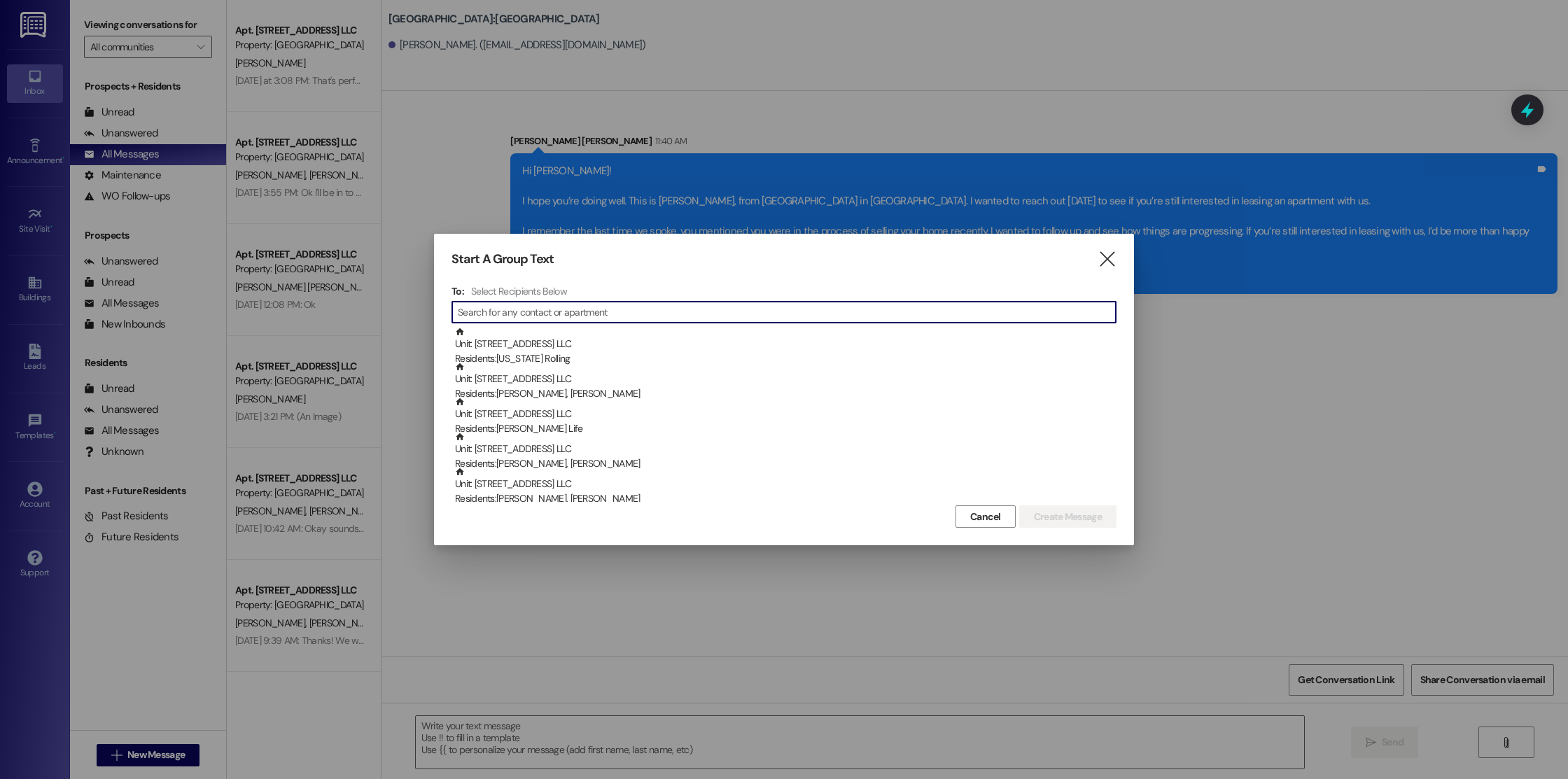
click at [1086, 262] on div "Start A Group Text " at bounding box center [784, 259] width 665 height 16
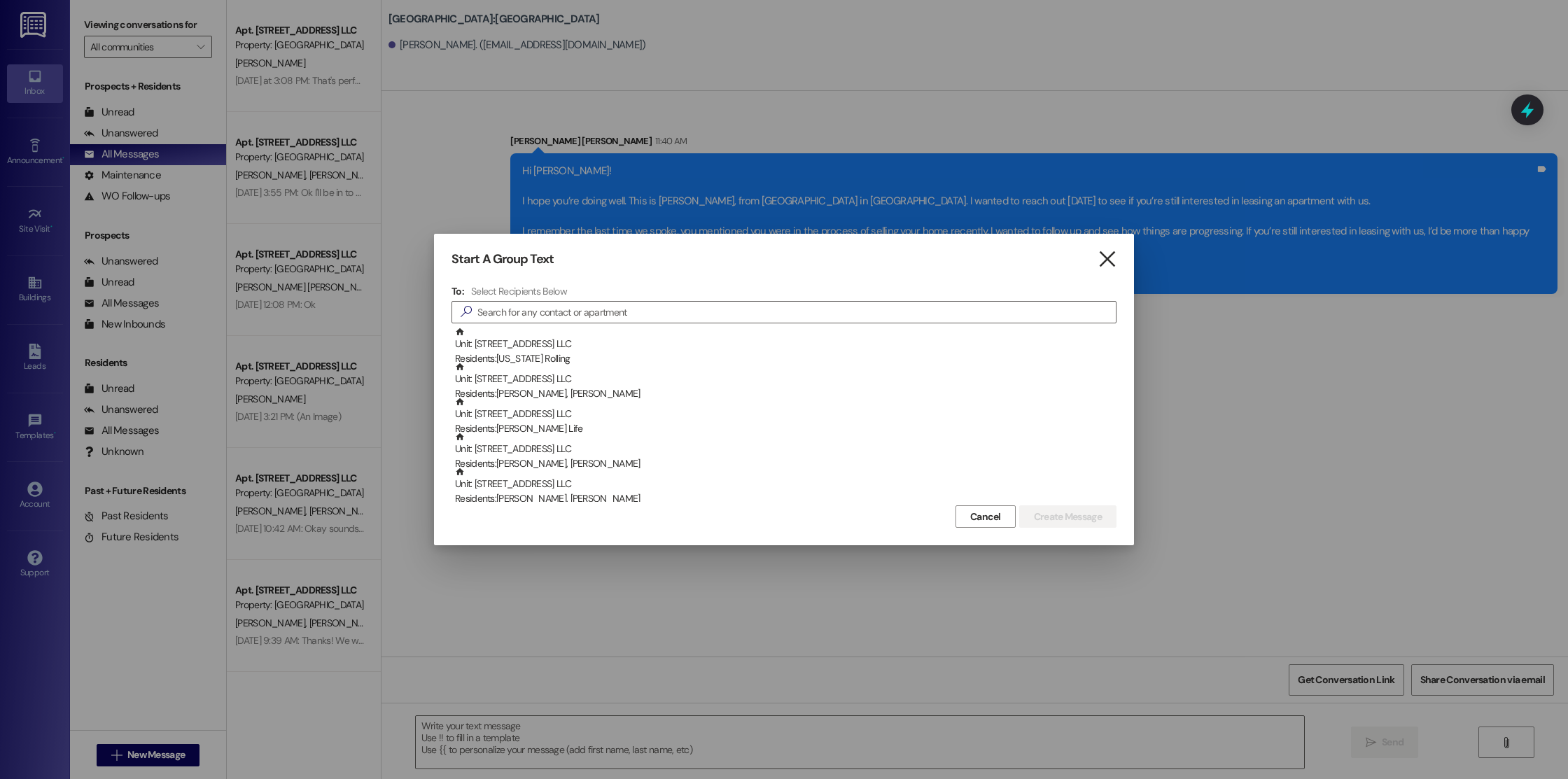
click at [1106, 262] on icon "" at bounding box center [1107, 259] width 19 height 14
